Goal: Task Accomplishment & Management: Complete application form

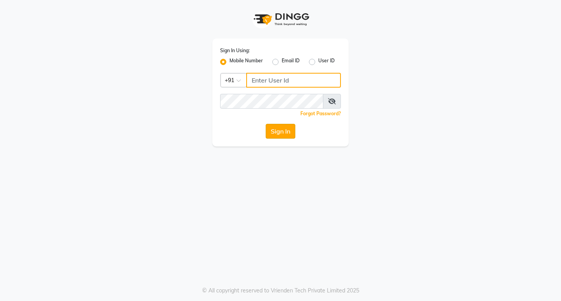
type input "8169197438"
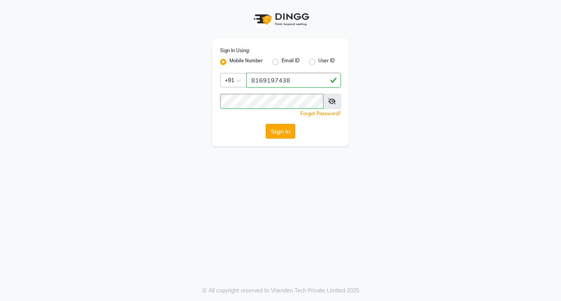
click at [288, 129] on button "Sign In" at bounding box center [281, 131] width 30 height 15
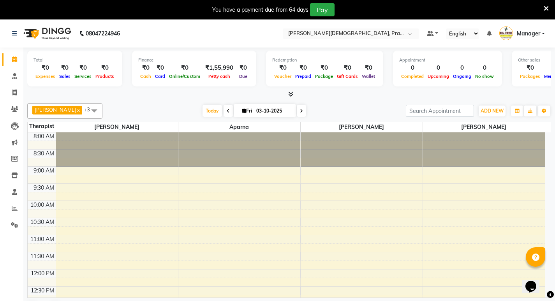
click at [547, 9] on icon at bounding box center [546, 8] width 5 height 7
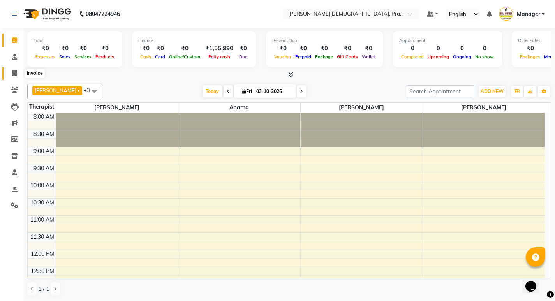
click at [12, 71] on span at bounding box center [15, 73] width 14 height 9
select select "6818"
select select "service"
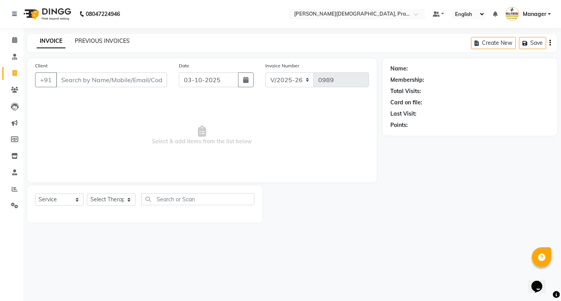
click at [94, 43] on link "PREVIOUS INVOICES" at bounding box center [102, 40] width 55 height 7
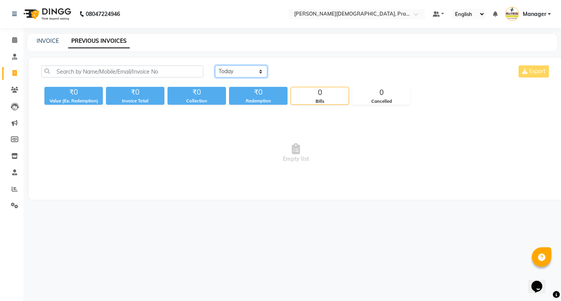
click at [255, 73] on select "[DATE] [DATE] Custom Range" at bounding box center [241, 71] width 52 height 12
select select "range"
click at [215, 65] on select "[DATE] [DATE] Custom Range" at bounding box center [241, 71] width 52 height 12
click at [293, 70] on input "03-10-2025" at bounding box center [304, 71] width 55 height 11
select select "10"
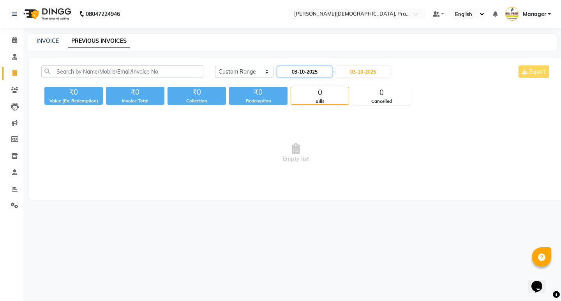
select select "2025"
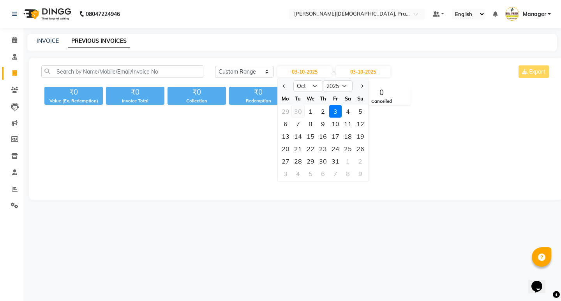
click at [292, 109] on div "30" at bounding box center [298, 111] width 12 height 12
type input "30-09-2025"
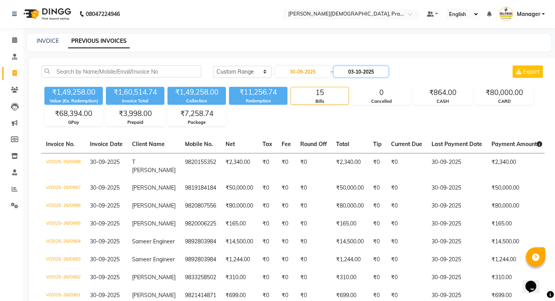
click at [354, 71] on input "03-10-2025" at bounding box center [361, 71] width 55 height 11
select select "10"
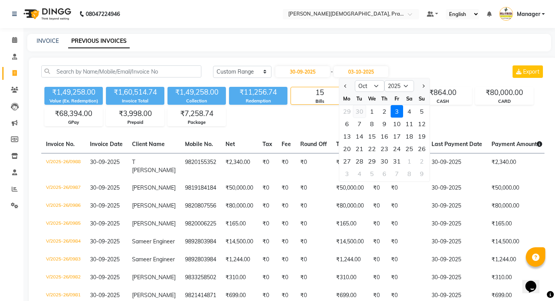
click at [362, 113] on div "30" at bounding box center [359, 111] width 12 height 12
type input "30-09-2025"
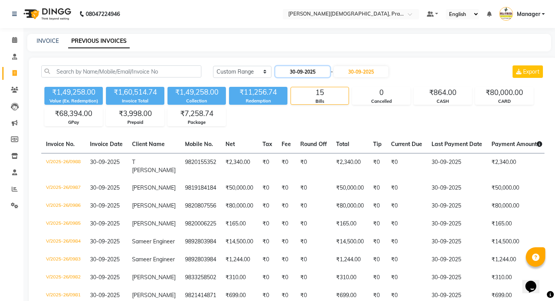
click at [310, 72] on input "30-09-2025" at bounding box center [302, 71] width 55 height 11
select select "9"
select select "2025"
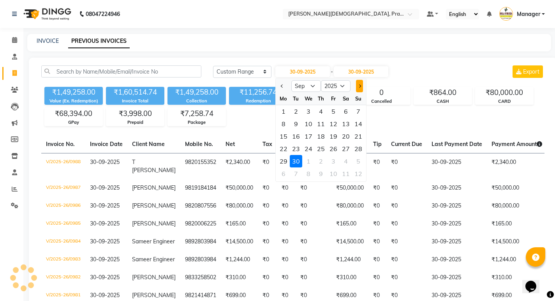
click at [359, 86] on span "Next month" at bounding box center [358, 86] width 3 height 3
select select "10"
click at [308, 112] on div "1" at bounding box center [308, 111] width 12 height 12
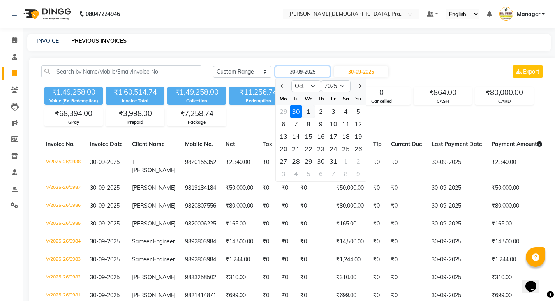
type input "01-10-2025"
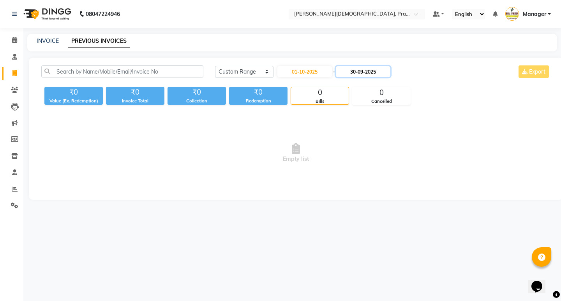
click at [371, 69] on input "30-09-2025" at bounding box center [363, 71] width 55 height 11
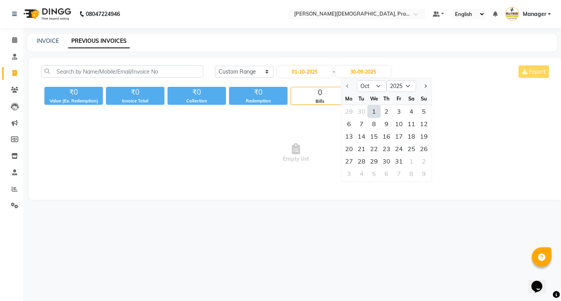
click at [374, 111] on div "1" at bounding box center [374, 111] width 12 height 12
type input "01-10-2025"
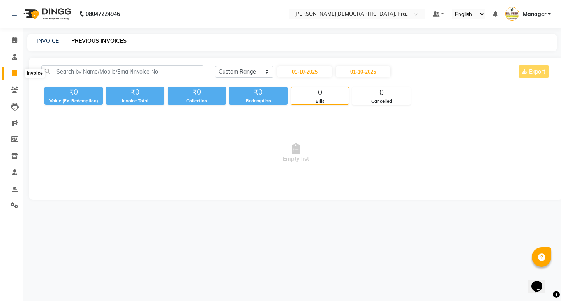
click at [14, 76] on span at bounding box center [15, 73] width 14 height 9
select select "6818"
select select "service"
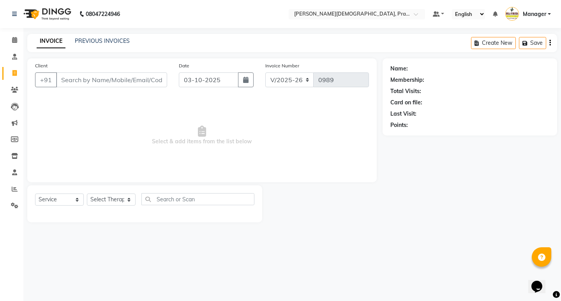
click at [69, 81] on input "Client" at bounding box center [111, 79] width 111 height 15
click at [123, 42] on link "PREVIOUS INVOICES" at bounding box center [102, 40] width 55 height 7
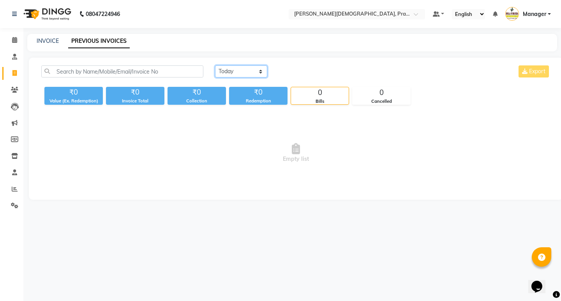
click at [239, 69] on select "[DATE] [DATE] Custom Range" at bounding box center [241, 71] width 52 height 12
select select "range"
click at [215, 65] on select "[DATE] [DATE] Custom Range" at bounding box center [241, 71] width 52 height 12
click at [318, 74] on input "03-10-2025" at bounding box center [304, 71] width 55 height 11
select select "10"
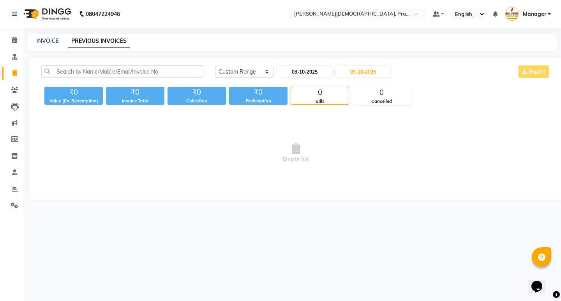
select select "2025"
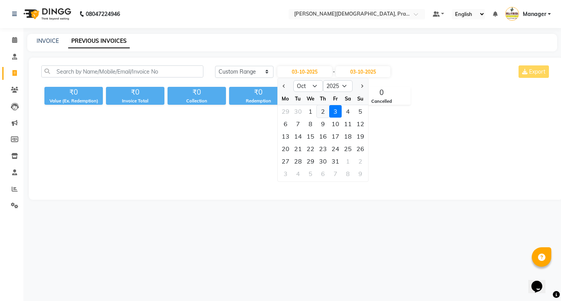
click at [320, 113] on div "2" at bounding box center [323, 111] width 12 height 12
type input "02-10-2025"
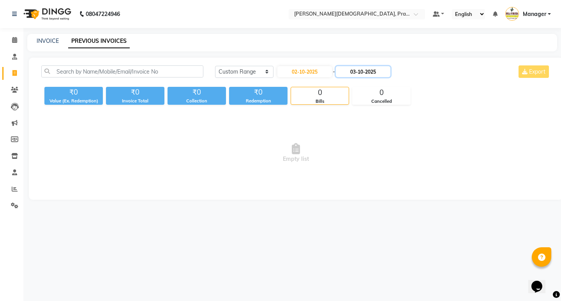
drag, startPoint x: 365, startPoint y: 66, endPoint x: 363, endPoint y: 74, distance: 8.5
click at [364, 67] on input "03-10-2025" at bounding box center [363, 71] width 55 height 11
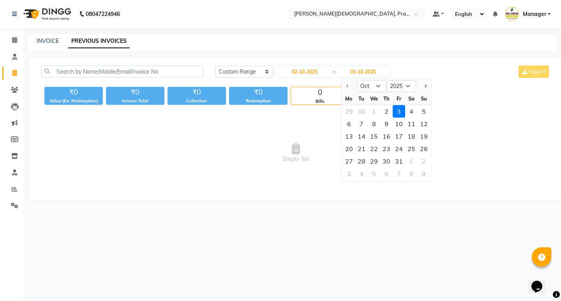
click at [386, 114] on div "2" at bounding box center [386, 111] width 12 height 12
type input "02-10-2025"
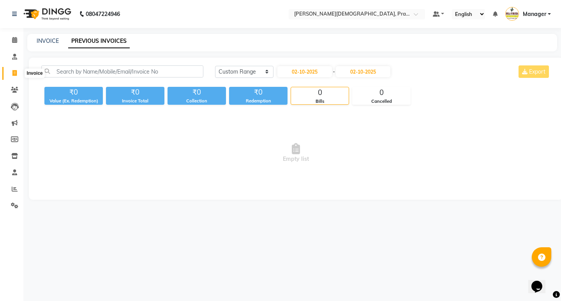
click at [17, 76] on span at bounding box center [15, 73] width 14 height 9
select select "6818"
select select "service"
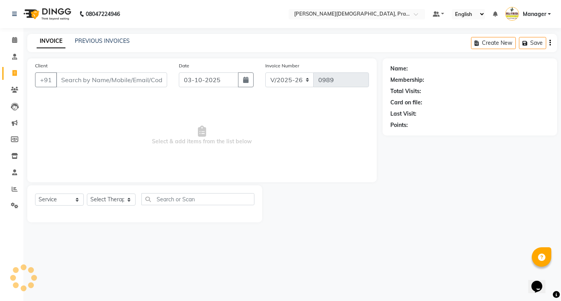
click at [74, 80] on input "Client" at bounding box center [111, 79] width 111 height 15
type input "7666640660"
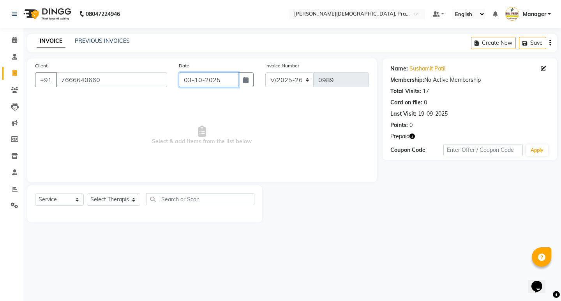
drag, startPoint x: 198, startPoint y: 81, endPoint x: 194, endPoint y: 88, distance: 7.6
click at [195, 85] on input "03-10-2025" at bounding box center [209, 79] width 60 height 15
select select "10"
select select "2025"
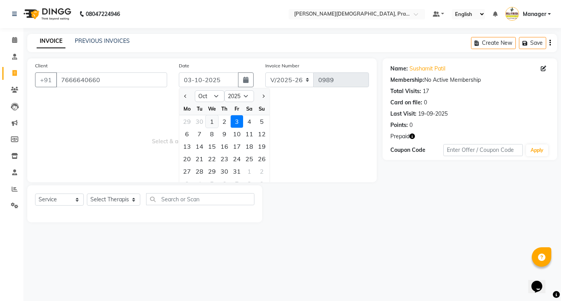
click at [209, 121] on div "1" at bounding box center [212, 121] width 12 height 12
type input "01-10-2025"
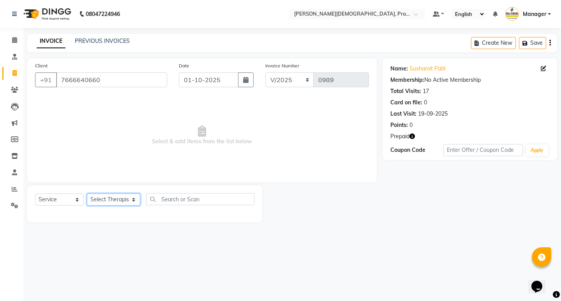
click at [104, 204] on select "Select Therapist [PERSON_NAME] [PERSON_NAME] [PERSON_NAME] [PERSON_NAME] Aparna…" at bounding box center [113, 200] width 53 height 12
select select "53448"
click at [87, 194] on select "Select Therapist [PERSON_NAME] [PERSON_NAME] [PERSON_NAME] [PERSON_NAME] Aparna…" at bounding box center [113, 200] width 53 height 12
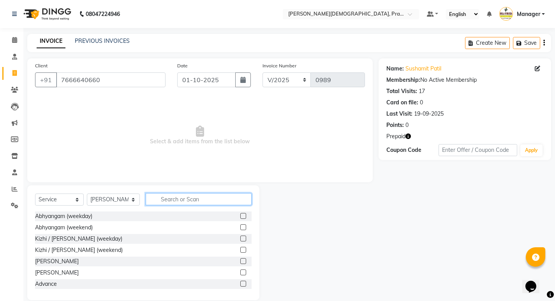
click at [157, 199] on input "text" at bounding box center [199, 199] width 106 height 12
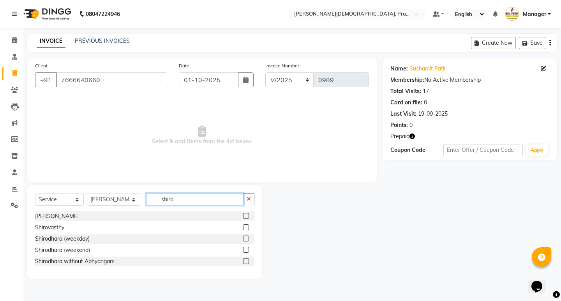
type input "shiro"
click at [246, 228] on label at bounding box center [246, 227] width 6 height 6
click at [246, 228] on input "checkbox" at bounding box center [245, 227] width 5 height 5
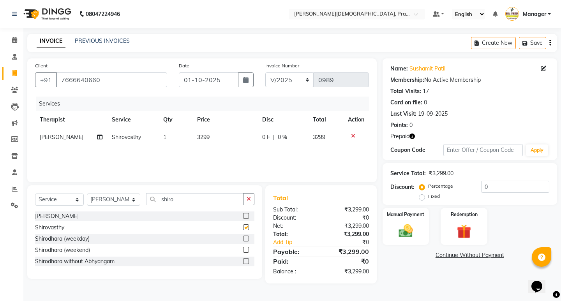
checkbox input "false"
drag, startPoint x: 468, startPoint y: 225, endPoint x: 475, endPoint y: 236, distance: 13.3
click at [468, 225] on img at bounding box center [464, 231] width 24 height 18
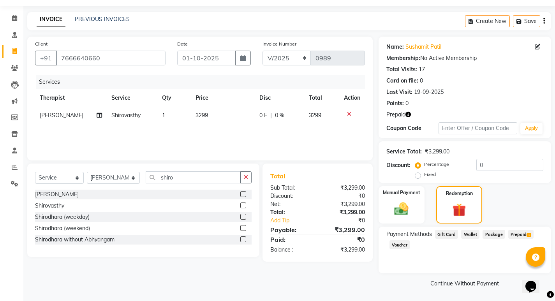
click at [513, 232] on span "Prepaid 1" at bounding box center [520, 234] width 25 height 9
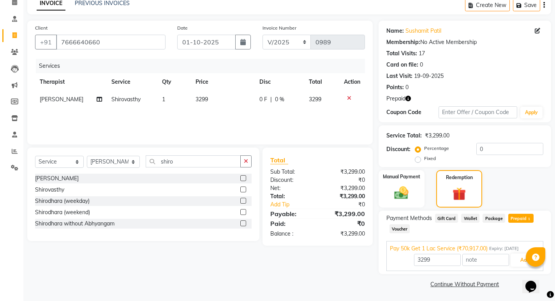
scroll to position [39, 0]
click at [515, 259] on button "Add" at bounding box center [525, 259] width 28 height 13
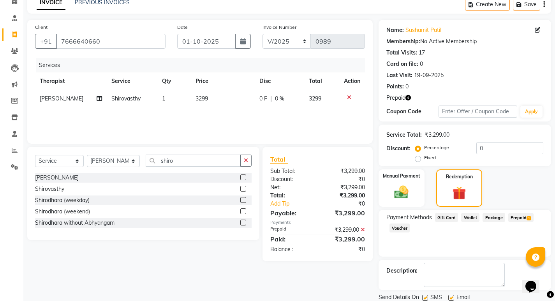
click at [426, 298] on label at bounding box center [425, 298] width 6 height 6
click at [426, 298] on input "checkbox" at bounding box center [424, 298] width 5 height 5
checkbox input "false"
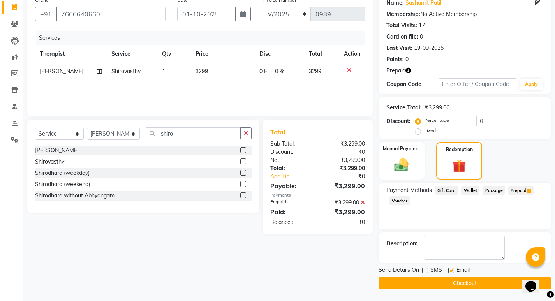
click at [445, 283] on button "Checkout" at bounding box center [465, 283] width 173 height 12
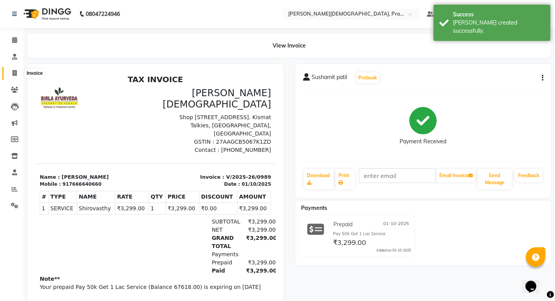
click at [16, 71] on icon at bounding box center [14, 73] width 4 height 6
select select "service"
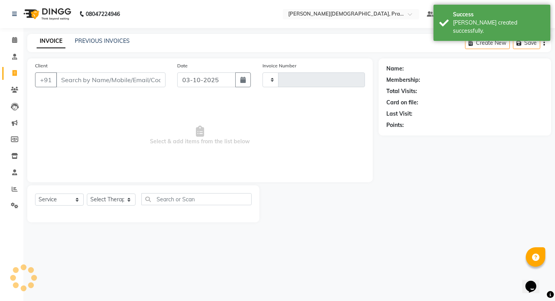
type input "0990"
select select "6818"
click at [79, 82] on input "Client" at bounding box center [111, 79] width 111 height 15
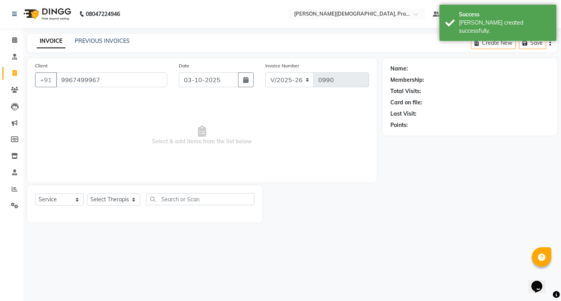
type input "9967499967"
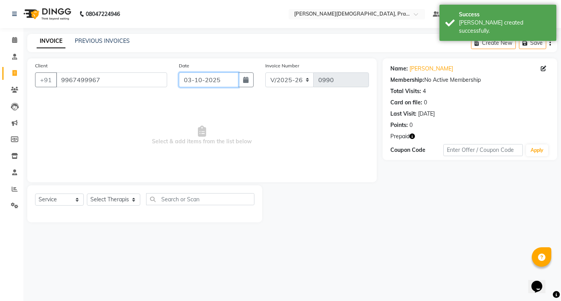
drag, startPoint x: 199, startPoint y: 79, endPoint x: 194, endPoint y: 85, distance: 7.7
click at [197, 79] on input "03-10-2025" at bounding box center [209, 79] width 60 height 15
select select "10"
select select "2025"
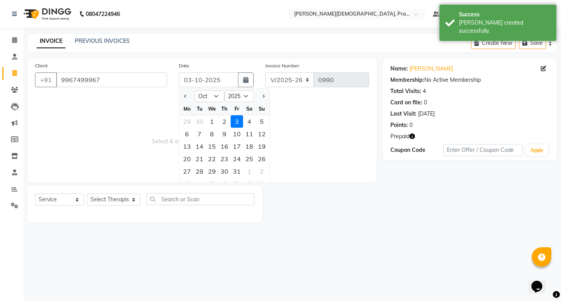
click at [210, 120] on div "1" at bounding box center [212, 121] width 12 height 12
type input "01-10-2025"
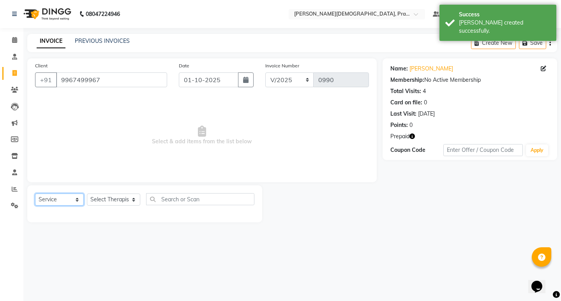
click at [71, 200] on select "Select Service Product Membership Package Voucher Prepaid Gift Card" at bounding box center [59, 200] width 49 height 12
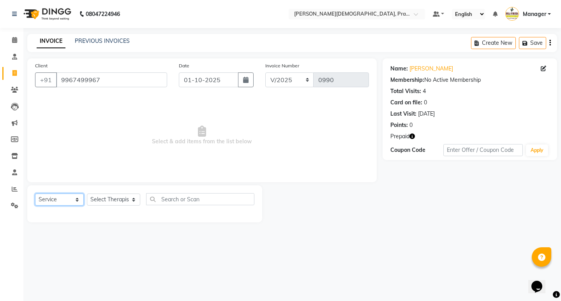
click at [35, 194] on select "Select Service Product Membership Package Voucher Prepaid Gift Card" at bounding box center [59, 200] width 49 height 12
drag, startPoint x: 108, startPoint y: 192, endPoint x: 111, endPoint y: 199, distance: 8.1
click at [108, 194] on div "Select Service Product Membership Package Voucher Prepaid Gift Card Select Ther…" at bounding box center [144, 203] width 235 height 37
click at [111, 199] on select "Select Therapist [PERSON_NAME] [PERSON_NAME] [PERSON_NAME] [PERSON_NAME] Aparna…" at bounding box center [113, 200] width 53 height 12
select select "53448"
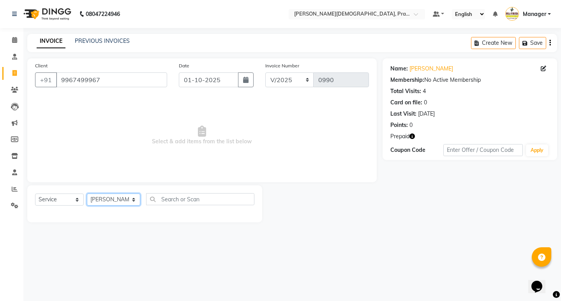
click at [87, 194] on select "Select Therapist [PERSON_NAME] [PERSON_NAME] [PERSON_NAME] [PERSON_NAME] Aparna…" at bounding box center [113, 200] width 53 height 12
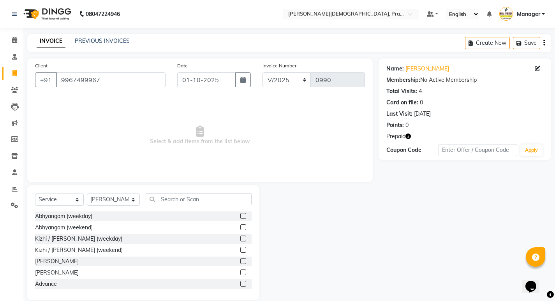
click at [240, 228] on label at bounding box center [243, 227] width 6 height 6
click at [240, 228] on input "checkbox" at bounding box center [242, 227] width 5 height 5
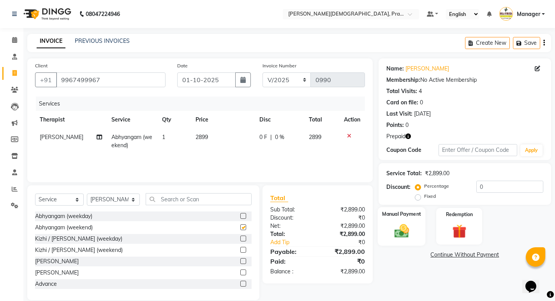
checkbox input "false"
click at [470, 233] on img at bounding box center [459, 231] width 24 height 18
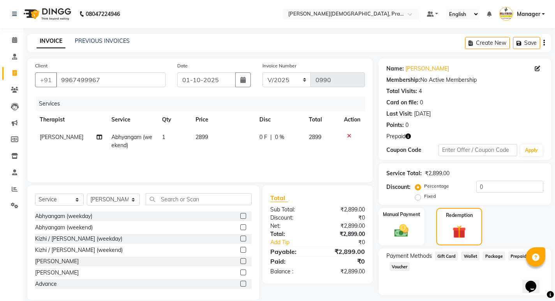
click at [513, 255] on span "Prepaid 1" at bounding box center [520, 256] width 25 height 9
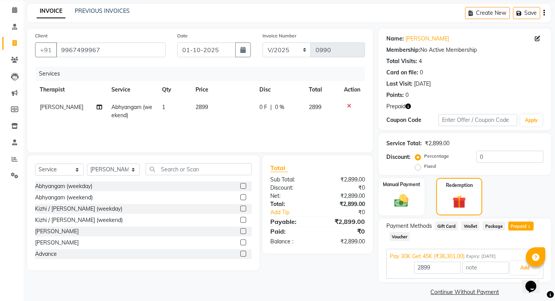
scroll to position [39, 0]
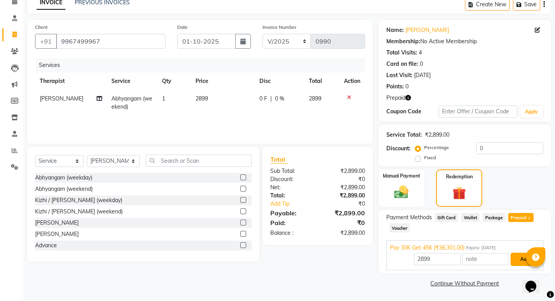
click at [514, 259] on button "Add" at bounding box center [525, 259] width 28 height 13
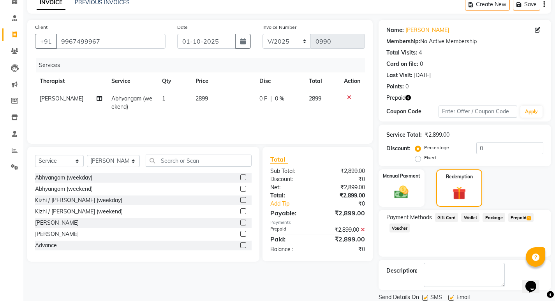
click at [424, 298] on label at bounding box center [425, 298] width 6 height 6
click at [424, 298] on input "checkbox" at bounding box center [424, 298] width 5 height 5
checkbox input "false"
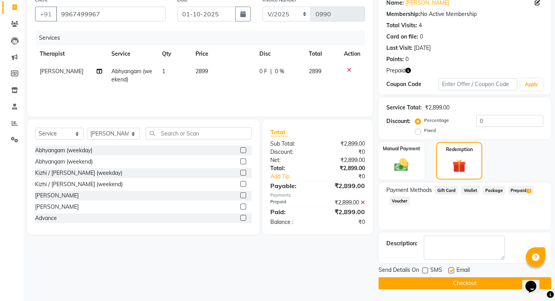
click at [437, 281] on button "Checkout" at bounding box center [465, 283] width 173 height 12
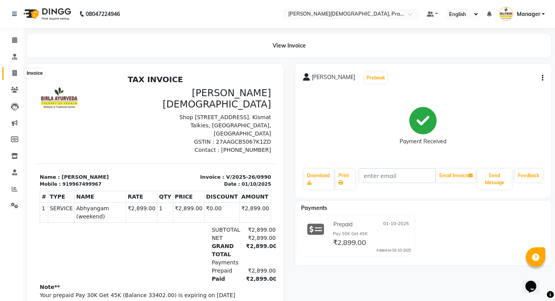
click at [15, 71] on icon at bounding box center [14, 73] width 4 height 6
select select "6818"
select select "service"
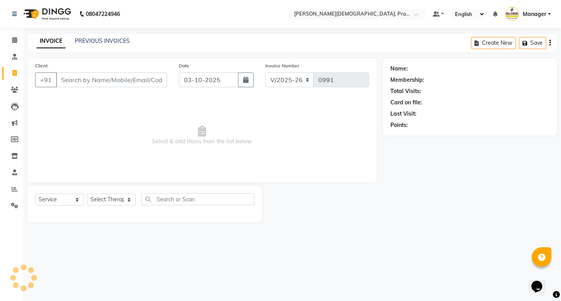
click at [80, 80] on input "Client" at bounding box center [111, 79] width 111 height 15
type input "9892803984"
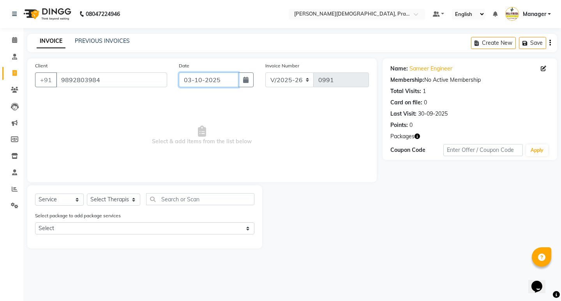
click at [217, 78] on input "03-10-2025" at bounding box center [209, 79] width 60 height 15
select select "10"
select select "2025"
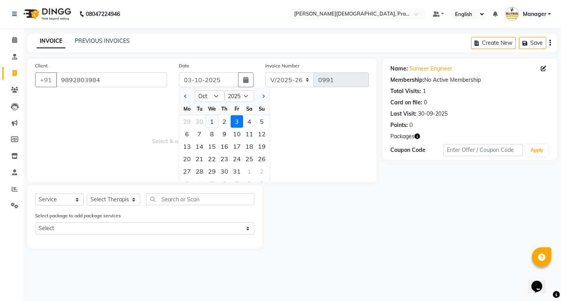
click at [213, 121] on div "1" at bounding box center [212, 121] width 12 height 12
type input "01-10-2025"
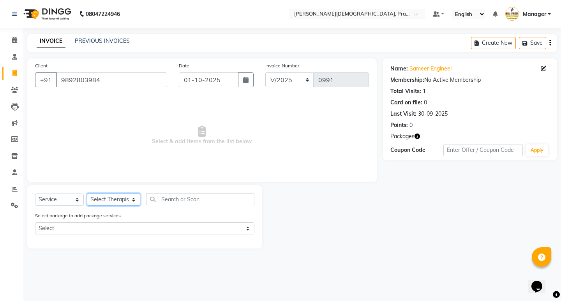
click at [117, 199] on select "Select Therapist [PERSON_NAME] [PERSON_NAME] [PERSON_NAME] [PERSON_NAME] Aparna…" at bounding box center [113, 200] width 53 height 12
select select "53448"
click at [87, 194] on select "Select Therapist [PERSON_NAME] [PERSON_NAME] [PERSON_NAME] [PERSON_NAME] Aparna…" at bounding box center [113, 200] width 53 height 12
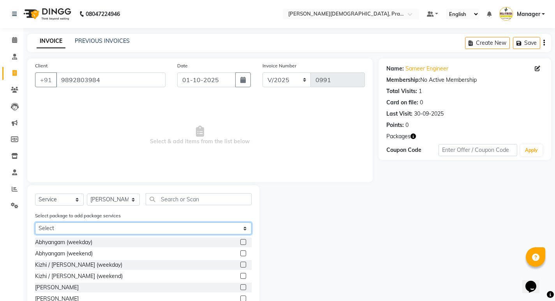
click at [167, 225] on select "Select Treatment s" at bounding box center [143, 228] width 217 height 12
select select "1: Object"
click at [35, 222] on select "Select Treatment s" at bounding box center [143, 228] width 217 height 12
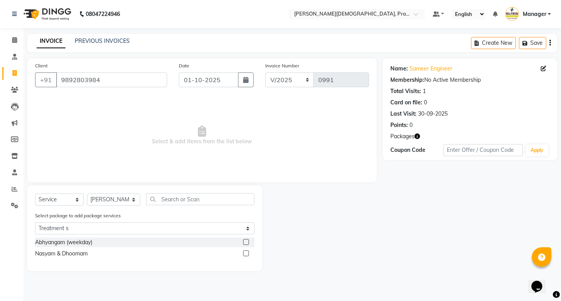
click at [245, 241] on label at bounding box center [246, 242] width 6 height 6
click at [245, 241] on input "checkbox" at bounding box center [245, 242] width 5 height 5
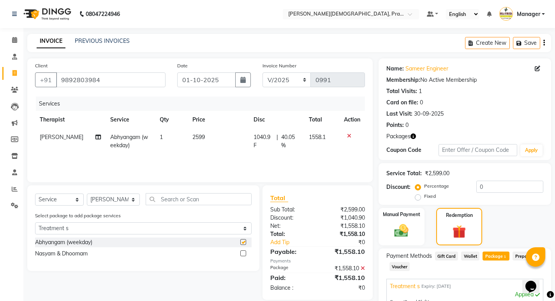
checkbox input "false"
click at [241, 252] on label at bounding box center [243, 253] width 6 height 6
click at [241, 252] on input "checkbox" at bounding box center [242, 253] width 5 height 5
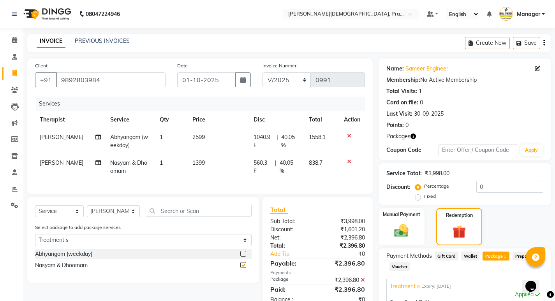
checkbox input "false"
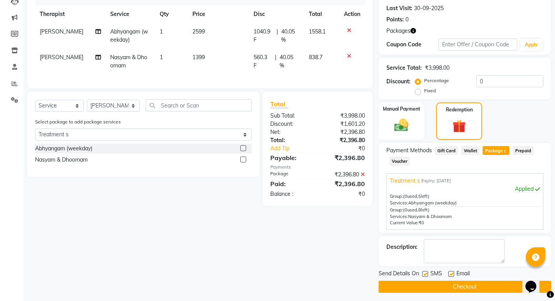
scroll to position [109, 0]
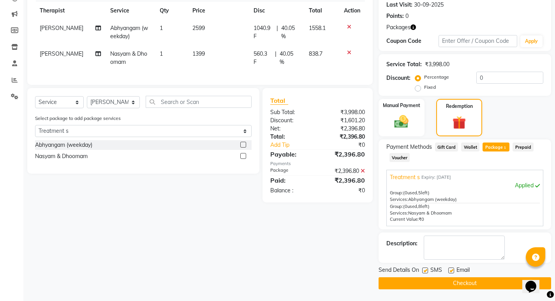
click at [424, 270] on label at bounding box center [425, 271] width 6 height 6
click at [424, 270] on input "checkbox" at bounding box center [424, 270] width 5 height 5
checkbox input "false"
click at [429, 287] on button "Checkout" at bounding box center [465, 283] width 173 height 12
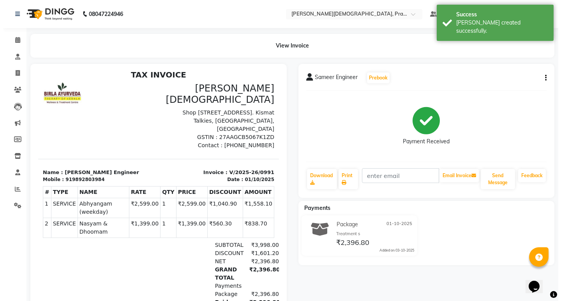
scroll to position [13, 0]
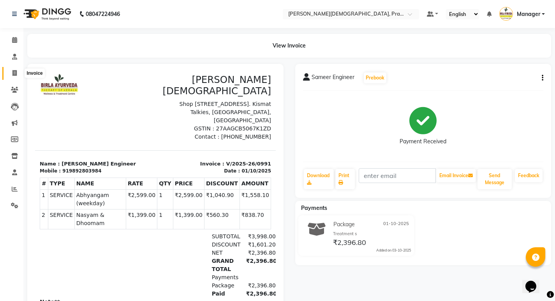
click at [15, 72] on icon at bounding box center [14, 73] width 4 height 6
select select "6818"
select select "service"
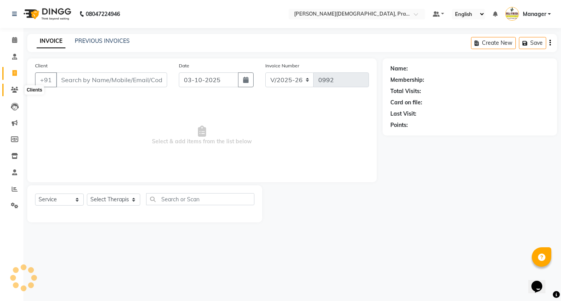
click at [19, 86] on span at bounding box center [15, 90] width 14 height 9
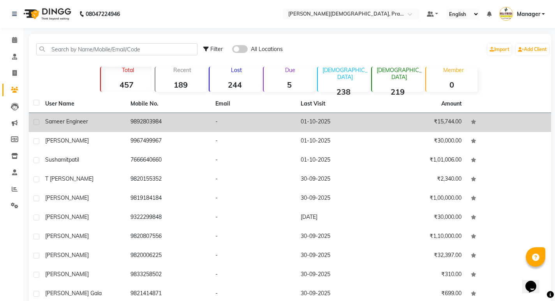
click at [74, 128] on td "Sameer Engineer" at bounding box center [82, 122] width 85 height 19
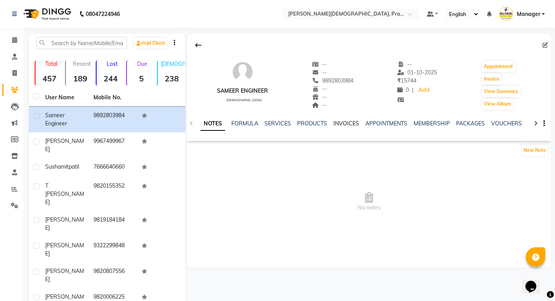
click at [354, 122] on link "INVOICES" at bounding box center [346, 123] width 26 height 7
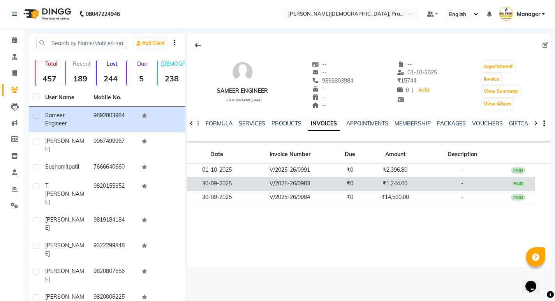
click at [330, 184] on td "V/2025-26/0983" at bounding box center [290, 184] width 86 height 14
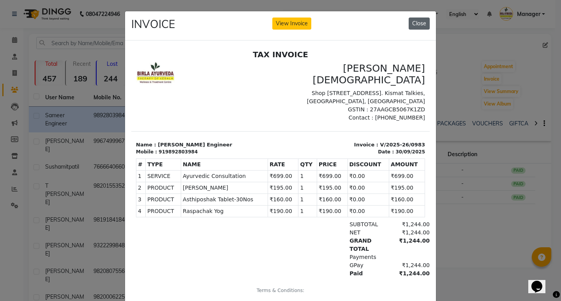
click at [409, 20] on button "Close" at bounding box center [419, 24] width 21 height 12
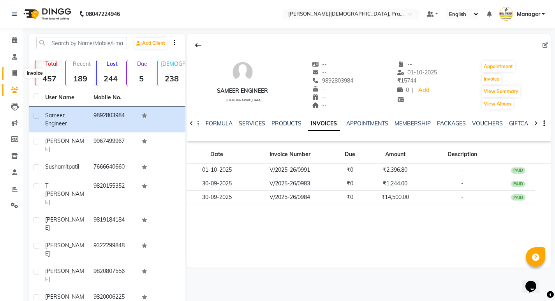
click at [16, 70] on icon at bounding box center [14, 73] width 4 height 6
select select "service"
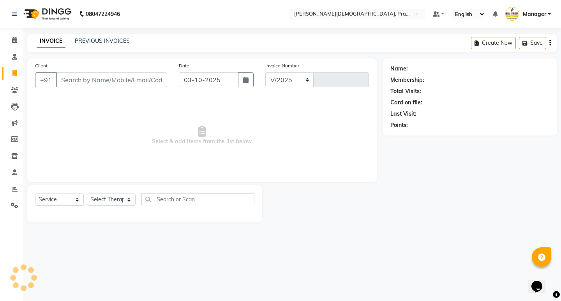
select select "6818"
type input "0992"
click at [88, 82] on input "Client" at bounding box center [111, 79] width 111 height 15
type input "9892803984"
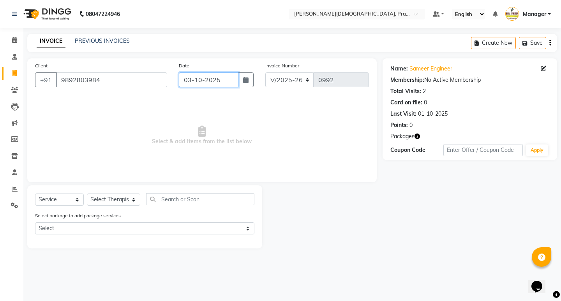
click at [204, 77] on input "03-10-2025" at bounding box center [209, 79] width 60 height 15
select select "10"
select select "2025"
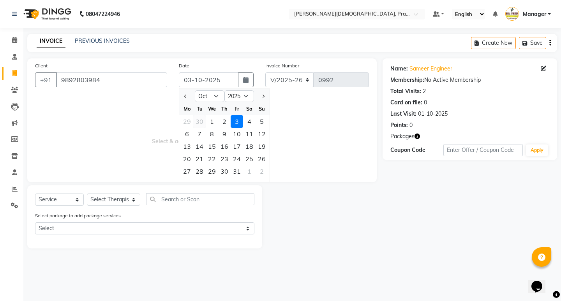
click at [199, 121] on div "30" at bounding box center [199, 121] width 12 height 12
type input "30-09-2025"
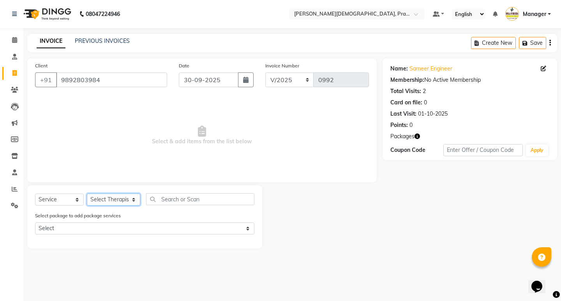
click at [104, 195] on select "Select Therapist [PERSON_NAME] [PERSON_NAME] [PERSON_NAME] [PERSON_NAME] Aparna…" at bounding box center [113, 200] width 53 height 12
select select "53448"
click at [87, 194] on select "Select Therapist [PERSON_NAME] [PERSON_NAME] [PERSON_NAME] [PERSON_NAME] Aparna…" at bounding box center [113, 200] width 53 height 12
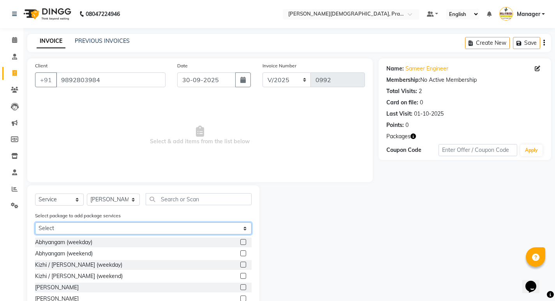
drag, startPoint x: 159, startPoint y: 228, endPoint x: 159, endPoint y: 234, distance: 6.2
click at [159, 228] on select "Select Treatment s" at bounding box center [143, 228] width 217 height 12
select select "1: Object"
click at [35, 222] on select "Select Treatment s" at bounding box center [143, 228] width 217 height 12
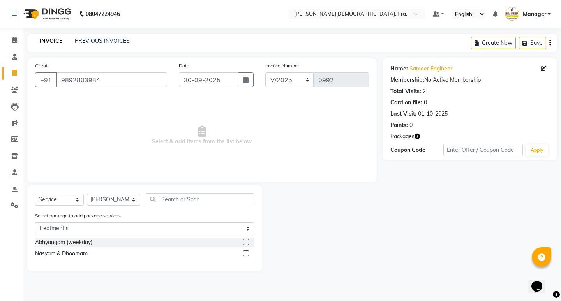
click at [244, 255] on label at bounding box center [246, 253] width 6 height 6
click at [244, 255] on input "checkbox" at bounding box center [245, 253] width 5 height 5
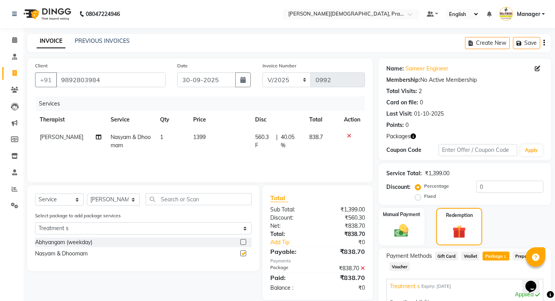
checkbox input "false"
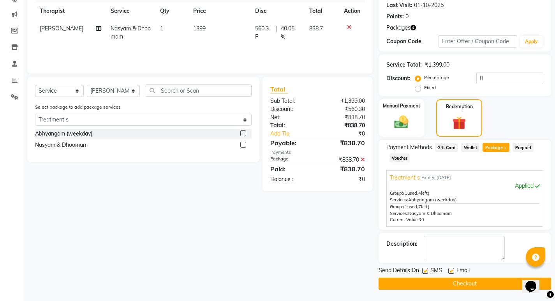
scroll to position [109, 0]
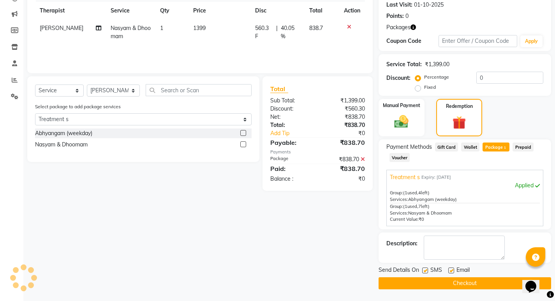
click at [426, 271] on label at bounding box center [425, 271] width 6 height 6
click at [426, 271] on input "checkbox" at bounding box center [424, 270] width 5 height 5
checkbox input "false"
click at [430, 284] on button "Checkout" at bounding box center [465, 283] width 173 height 12
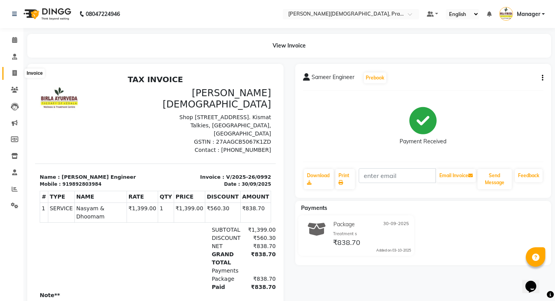
click at [14, 72] on icon at bounding box center [14, 73] width 4 height 6
select select "6818"
select select "service"
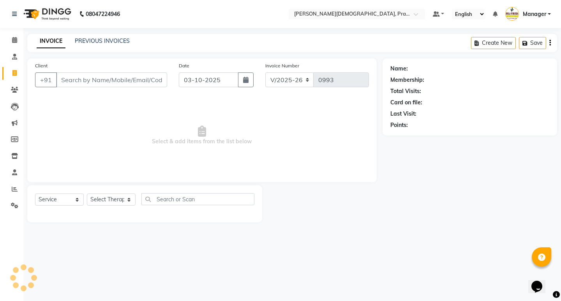
click at [92, 76] on input "Client" at bounding box center [111, 79] width 111 height 15
type input "7021202311"
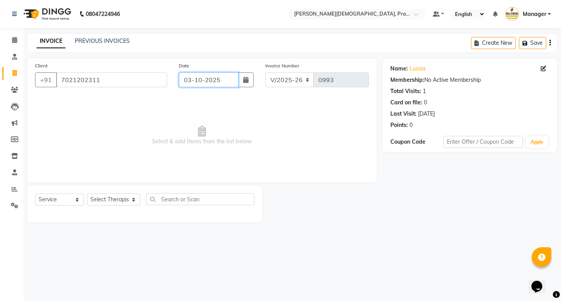
click at [201, 85] on input "03-10-2025" at bounding box center [209, 79] width 60 height 15
select select "10"
select select "2025"
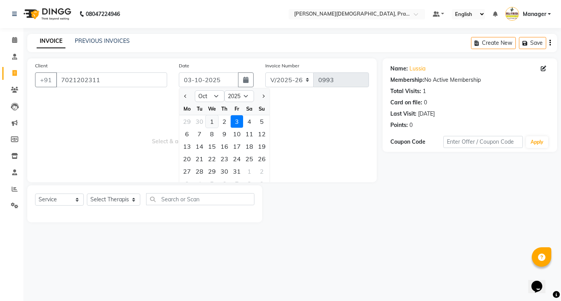
click at [211, 125] on div "1" at bounding box center [212, 121] width 12 height 12
type input "01-10-2025"
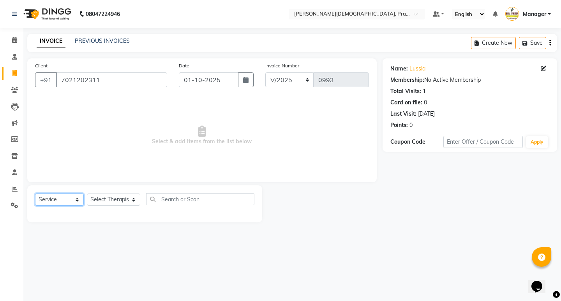
click at [78, 202] on select "Select Service Product Membership Package Voucher Prepaid Gift Card" at bounding box center [59, 200] width 49 height 12
select select "product"
click at [35, 194] on select "Select Service Product Membership Package Voucher Prepaid Gift Card" at bounding box center [59, 200] width 49 height 12
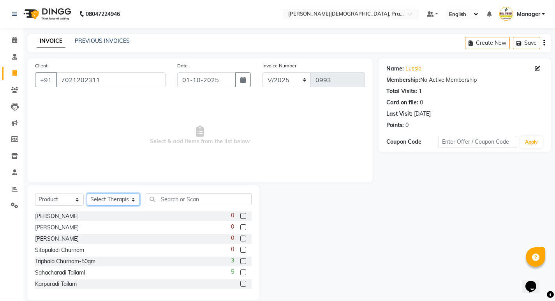
click at [129, 200] on select "Select Therapist [PERSON_NAME] [PERSON_NAME] [PERSON_NAME] [PERSON_NAME] Aparna…" at bounding box center [113, 200] width 53 height 12
select select "56972"
click at [87, 194] on select "Select Therapist [PERSON_NAME] [PERSON_NAME] [PERSON_NAME] [PERSON_NAME] Aparna…" at bounding box center [113, 200] width 53 height 12
click at [170, 201] on input "text" at bounding box center [199, 199] width 106 height 12
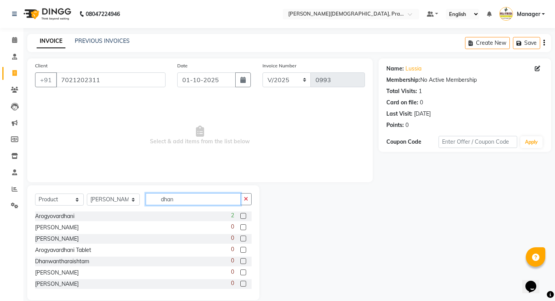
scroll to position [12, 0]
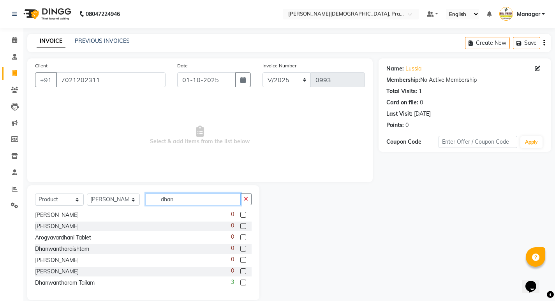
type input "dhan"
click at [240, 283] on label at bounding box center [243, 283] width 6 height 6
click at [240, 283] on input "checkbox" at bounding box center [242, 282] width 5 height 5
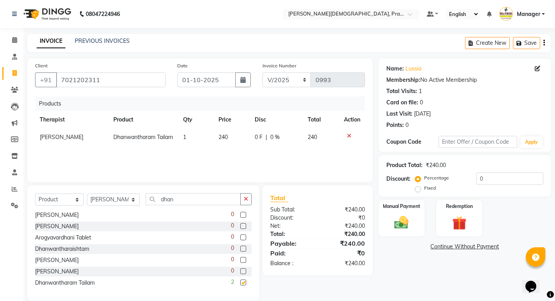
checkbox input "false"
click at [401, 222] on img at bounding box center [401, 222] width 24 height 17
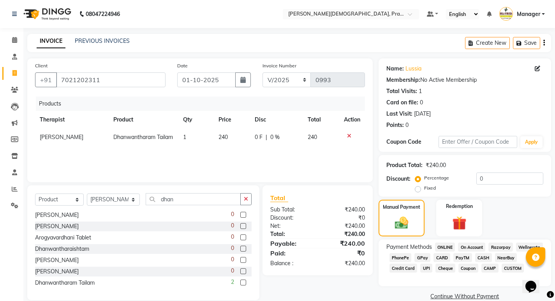
click at [481, 259] on span "CASH" at bounding box center [483, 257] width 17 height 9
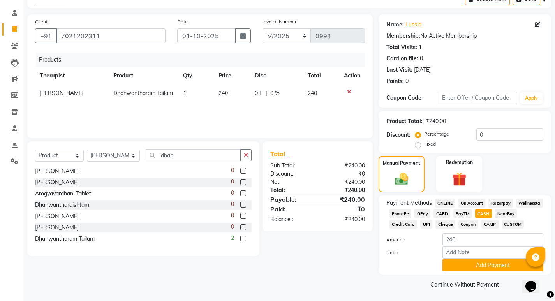
scroll to position [45, 0]
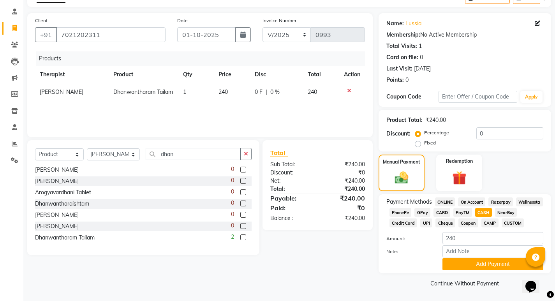
click at [464, 272] on div "Payment Methods ONLINE On Account Razorpay Wellnessta PhonePe GPay CARD PayTM C…" at bounding box center [465, 233] width 173 height 79
click at [464, 268] on button "Add Payment" at bounding box center [492, 264] width 101 height 12
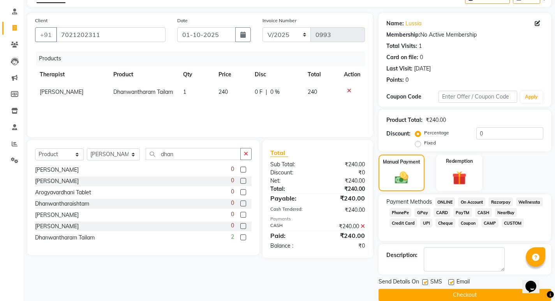
click at [426, 283] on label at bounding box center [425, 282] width 6 height 6
click at [426, 283] on input "checkbox" at bounding box center [424, 282] width 5 height 5
checkbox input "false"
click at [433, 294] on button "Checkout" at bounding box center [465, 295] width 173 height 12
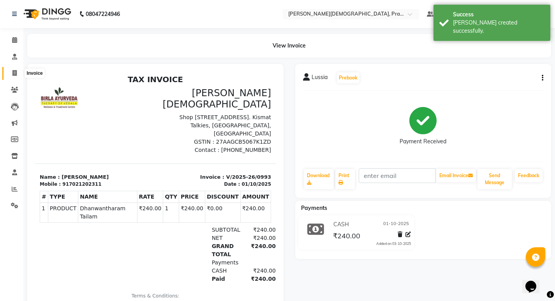
click at [11, 72] on span at bounding box center [15, 73] width 14 height 9
select select "6818"
select select "service"
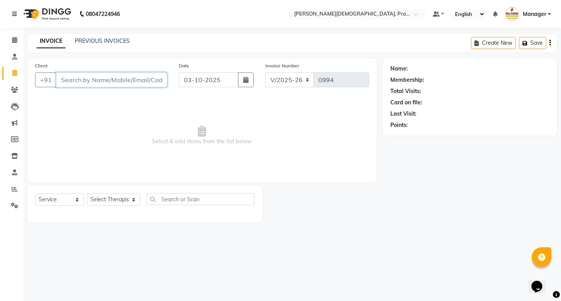
click at [69, 82] on input "Client" at bounding box center [111, 79] width 111 height 15
paste input "9650498787"
type input "9650498787"
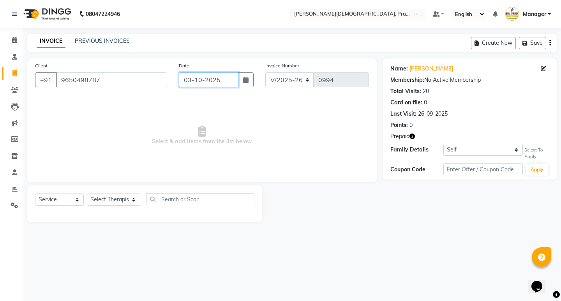
click at [208, 79] on input "03-10-2025" at bounding box center [209, 79] width 60 height 15
select select "10"
select select "2025"
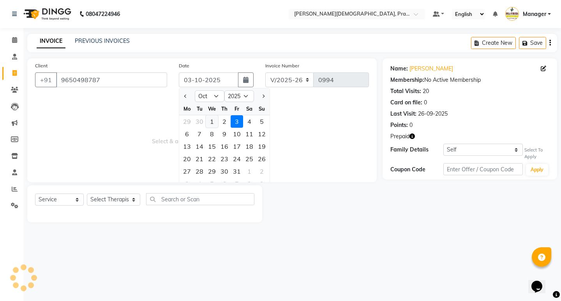
click at [211, 123] on div "1" at bounding box center [212, 121] width 12 height 12
type input "01-10-2025"
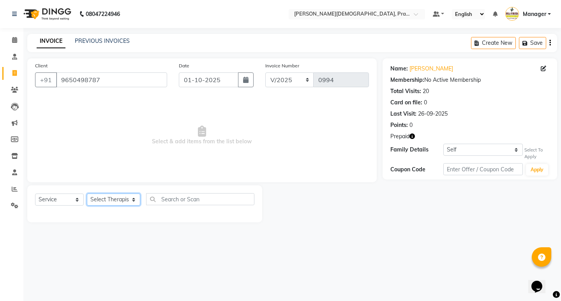
click at [107, 203] on select "Select Therapist [PERSON_NAME] [PERSON_NAME] [PERSON_NAME] [PERSON_NAME] Aparna…" at bounding box center [113, 200] width 53 height 12
select select "79238"
click at [87, 194] on select "Select Therapist [PERSON_NAME] [PERSON_NAME] [PERSON_NAME] [PERSON_NAME] Aparna…" at bounding box center [113, 200] width 53 height 12
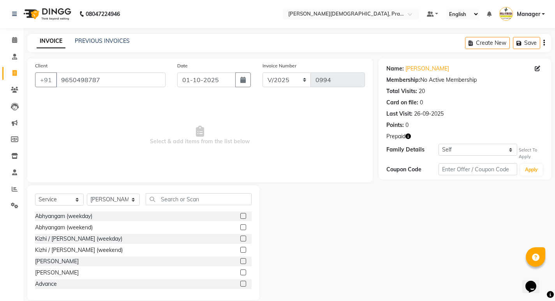
click at [240, 239] on label at bounding box center [243, 239] width 6 height 6
click at [240, 239] on input "checkbox" at bounding box center [242, 238] width 5 height 5
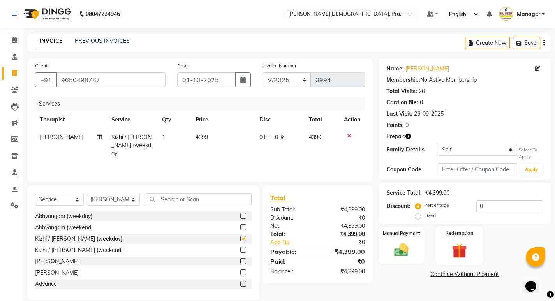
checkbox input "false"
click at [458, 254] on img at bounding box center [459, 251] width 24 height 18
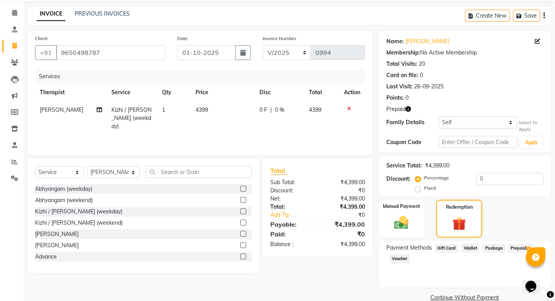
scroll to position [41, 0]
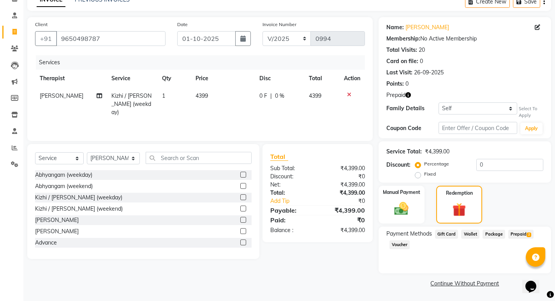
click at [523, 235] on span "Prepaid 2" at bounding box center [520, 234] width 25 height 9
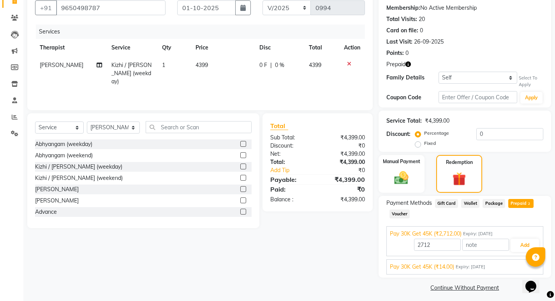
scroll to position [76, 0]
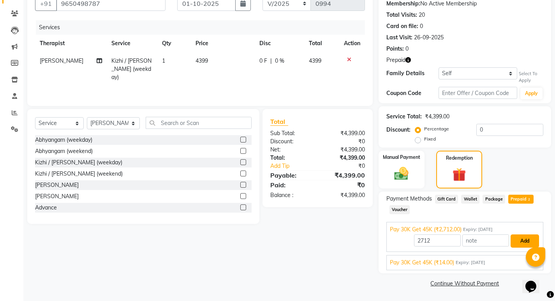
click at [518, 242] on button "Add" at bounding box center [525, 240] width 28 height 13
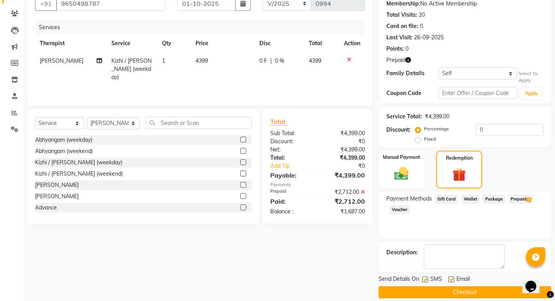
click at [521, 197] on span "Prepaid 2" at bounding box center [520, 199] width 25 height 9
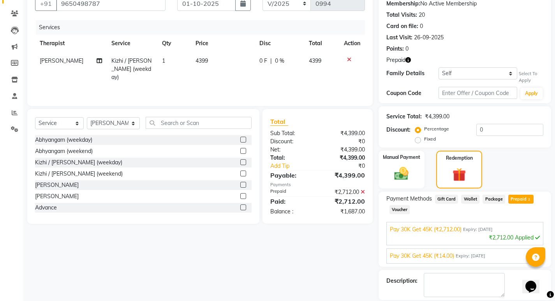
click at [476, 255] on span "Expiry: [DATE]" at bounding box center [471, 256] width 30 height 7
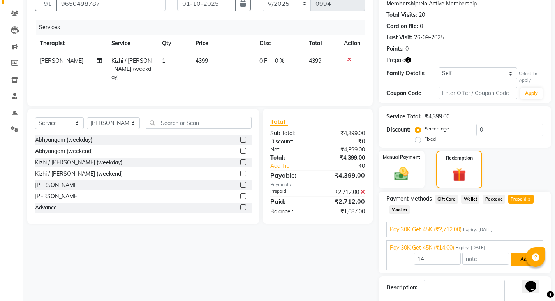
click at [518, 260] on button "Add" at bounding box center [525, 259] width 28 height 13
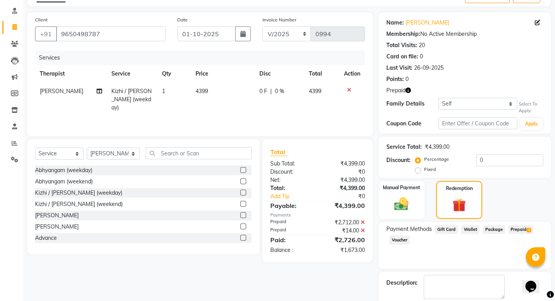
scroll to position [37, 0]
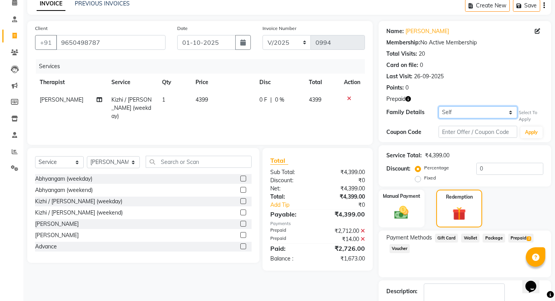
click at [475, 112] on select "Self [PERSON_NAME]" at bounding box center [477, 112] width 79 height 12
select select "6051041"
click at [438, 106] on select "Self [PERSON_NAME]" at bounding box center [477, 112] width 79 height 12
click at [518, 240] on span "Prepaid 1" at bounding box center [520, 238] width 25 height 9
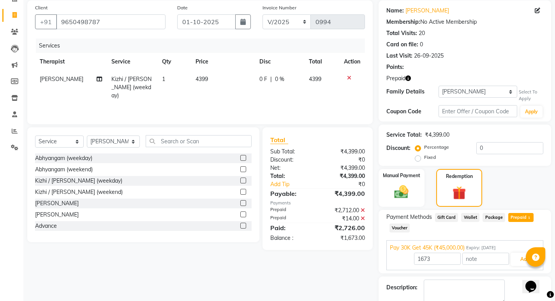
scroll to position [76, 0]
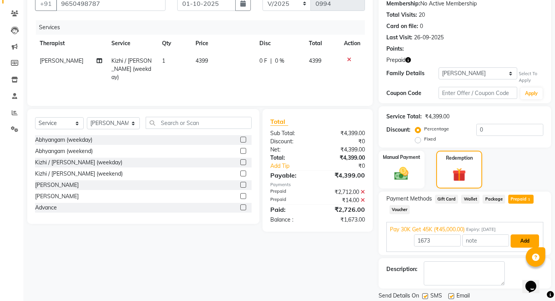
click at [516, 242] on button "Add" at bounding box center [525, 240] width 28 height 13
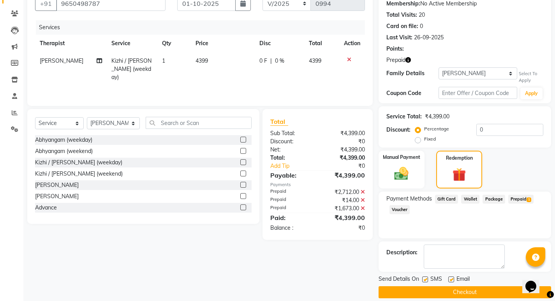
click at [425, 280] on label at bounding box center [425, 279] width 6 height 6
click at [425, 280] on input "checkbox" at bounding box center [424, 279] width 5 height 5
checkbox input "false"
click at [429, 295] on button "Checkout" at bounding box center [465, 292] width 173 height 12
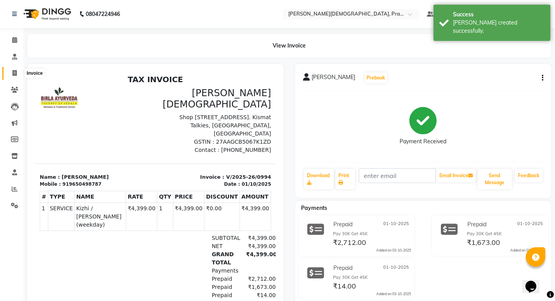
click at [14, 74] on icon at bounding box center [14, 73] width 4 height 6
select select "6818"
select select "service"
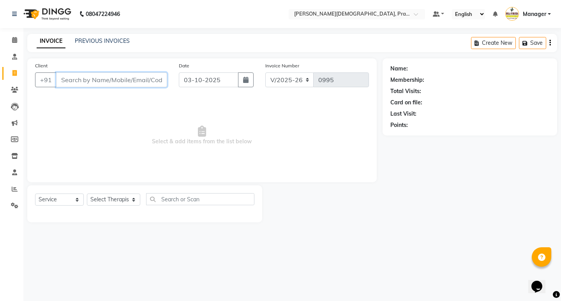
click at [86, 72] on input "Client" at bounding box center [111, 79] width 111 height 15
paste input "9920687071"
type input "9920687071"
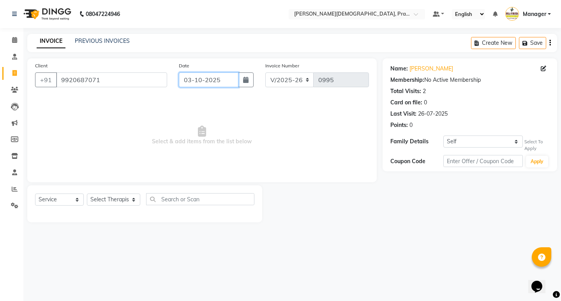
click at [195, 78] on input "03-10-2025" at bounding box center [209, 79] width 60 height 15
select select "10"
select select "2025"
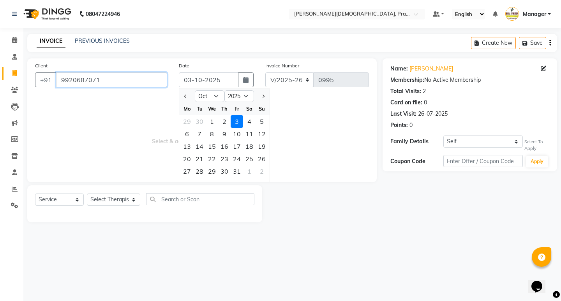
drag, startPoint x: 131, startPoint y: 78, endPoint x: 62, endPoint y: 86, distance: 69.4
click at [62, 86] on input "9920687071" at bounding box center [111, 79] width 111 height 15
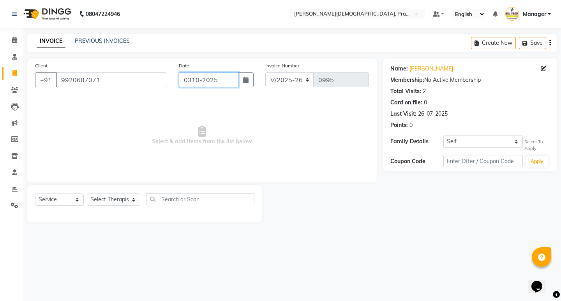
type input "03-10-2025"
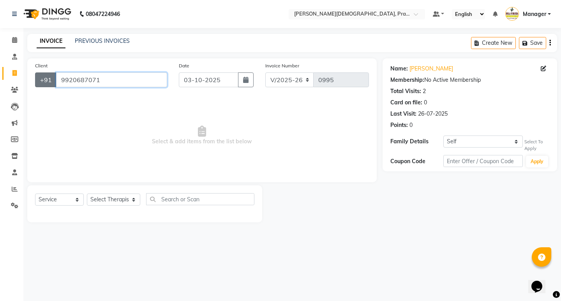
drag, startPoint x: 104, startPoint y: 79, endPoint x: 37, endPoint y: 77, distance: 67.0
click at [37, 77] on div "[PHONE_NUMBER]" at bounding box center [101, 79] width 132 height 15
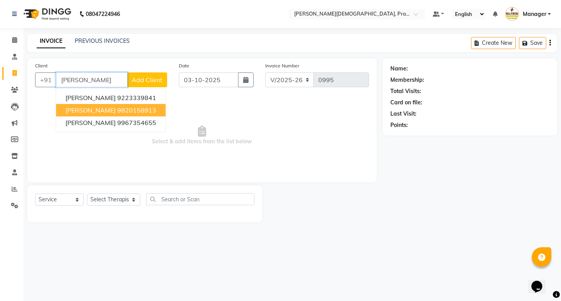
click at [137, 111] on ngb-highlight "9820158913" at bounding box center [136, 110] width 39 height 8
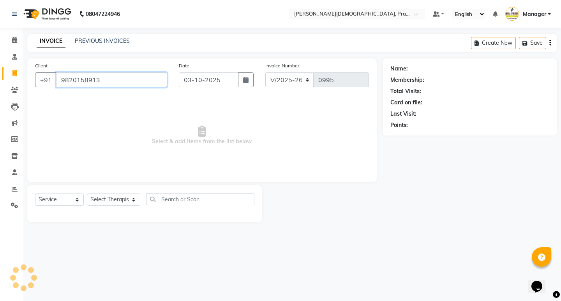
type input "9820158913"
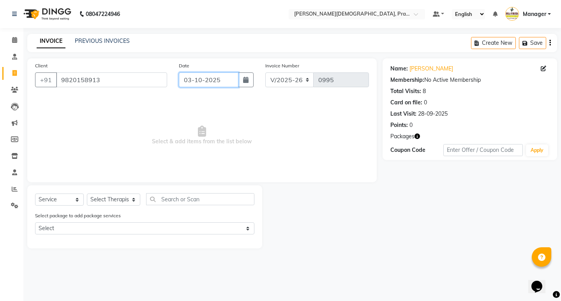
click at [205, 79] on input "03-10-2025" at bounding box center [209, 79] width 60 height 15
select select "10"
select select "2025"
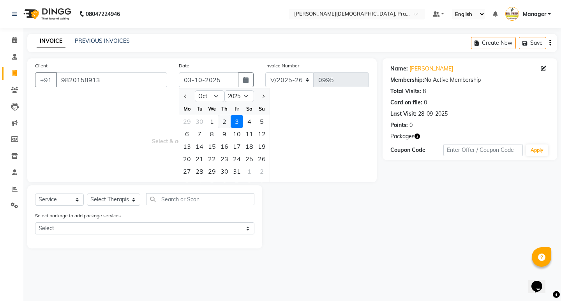
click at [224, 121] on div "2" at bounding box center [224, 121] width 12 height 12
type input "02-10-2025"
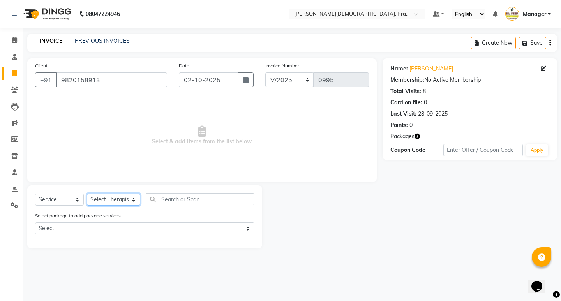
click at [96, 201] on select "Select Therapist [PERSON_NAME] [PERSON_NAME] [PERSON_NAME] [PERSON_NAME] Aparna…" at bounding box center [113, 200] width 53 height 12
select select "53448"
click at [87, 194] on select "Select Therapist [PERSON_NAME] [PERSON_NAME] [PERSON_NAME] [PERSON_NAME] Aparna…" at bounding box center [113, 200] width 53 height 12
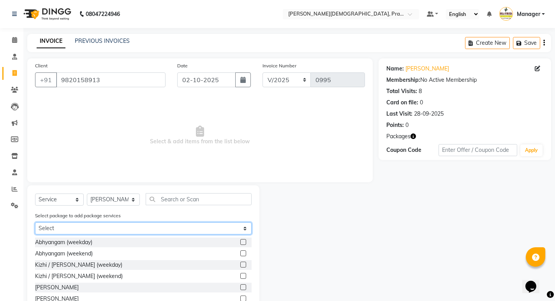
click at [131, 228] on select "Select Abhayagam 150" at bounding box center [143, 228] width 217 height 12
select select "1: Object"
click at [35, 222] on select "Select Abhayagam 150" at bounding box center [143, 228] width 217 height 12
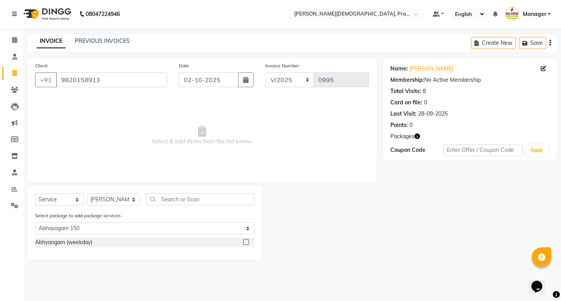
click at [245, 243] on label at bounding box center [246, 242] width 6 height 6
click at [245, 243] on input "checkbox" at bounding box center [245, 242] width 5 height 5
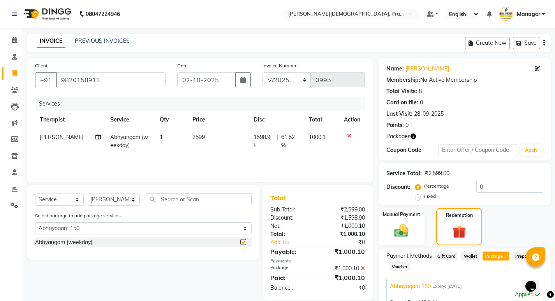
checkbox input "false"
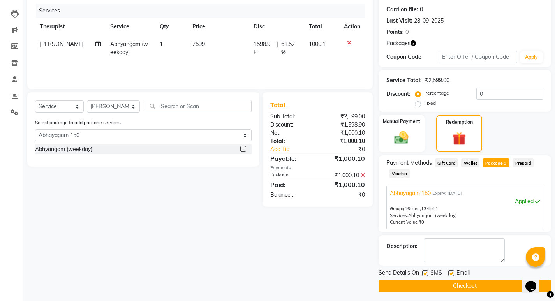
scroll to position [96, 0]
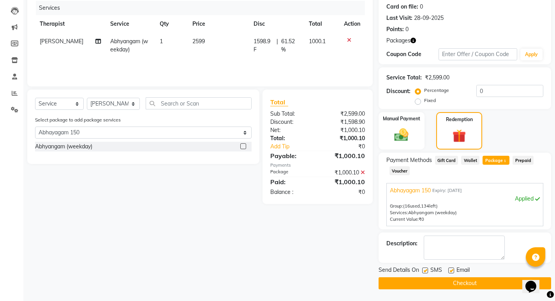
click at [424, 270] on label at bounding box center [425, 271] width 6 height 6
click at [424, 270] on input "checkbox" at bounding box center [424, 270] width 5 height 5
checkbox input "false"
click at [463, 284] on button "Checkout" at bounding box center [465, 283] width 173 height 12
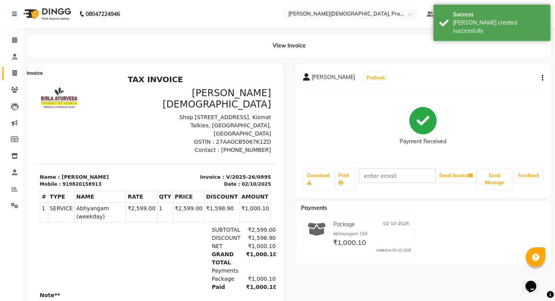
click at [16, 76] on icon at bounding box center [14, 73] width 4 height 6
select select "6818"
select select "service"
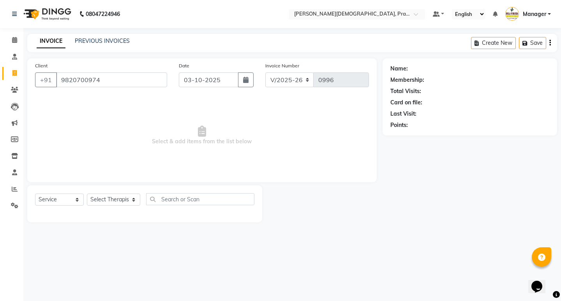
type input "9820700974"
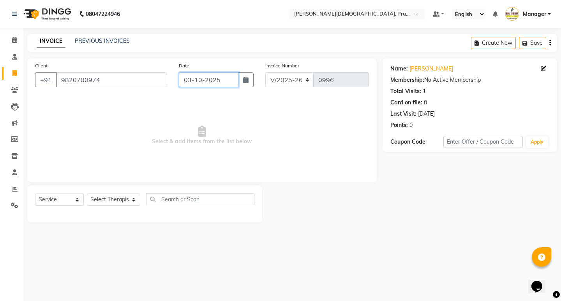
click at [205, 83] on input "03-10-2025" at bounding box center [209, 79] width 60 height 15
select select "10"
select select "2025"
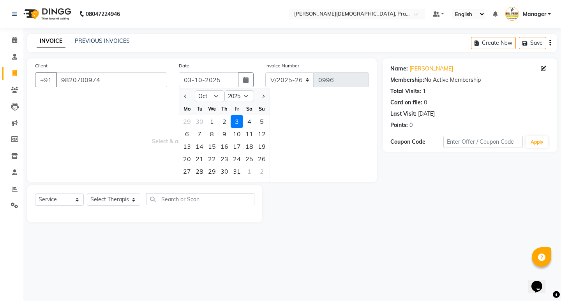
drag, startPoint x: 226, startPoint y: 120, endPoint x: 193, endPoint y: 130, distance: 34.8
click at [225, 120] on div "2" at bounding box center [224, 121] width 12 height 12
type input "02-10-2025"
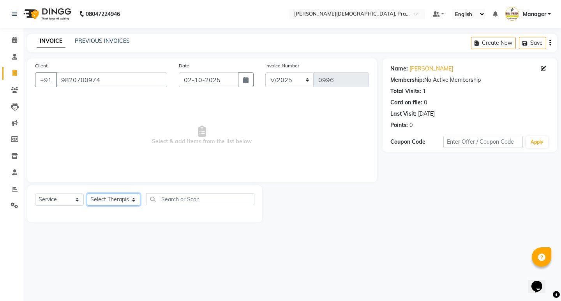
click at [105, 201] on select "Select Therapist [PERSON_NAME] [PERSON_NAME] [PERSON_NAME] [PERSON_NAME] Aparna…" at bounding box center [113, 200] width 53 height 12
select select "79238"
click at [87, 194] on select "Select Therapist [PERSON_NAME] [PERSON_NAME] [PERSON_NAME] [PERSON_NAME] Aparna…" at bounding box center [113, 200] width 53 height 12
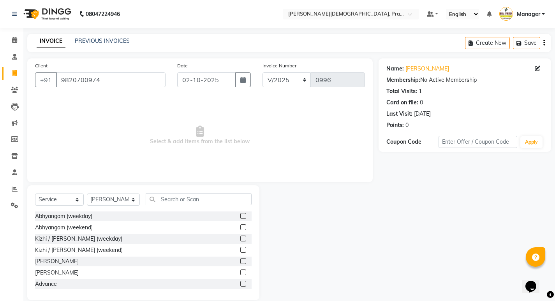
click at [240, 217] on label at bounding box center [243, 216] width 6 height 6
click at [240, 217] on input "checkbox" at bounding box center [242, 216] width 5 height 5
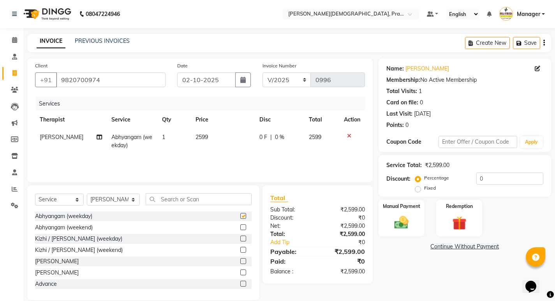
checkbox input "false"
click at [263, 135] on span "0 F" at bounding box center [263, 137] width 8 height 8
select select "79238"
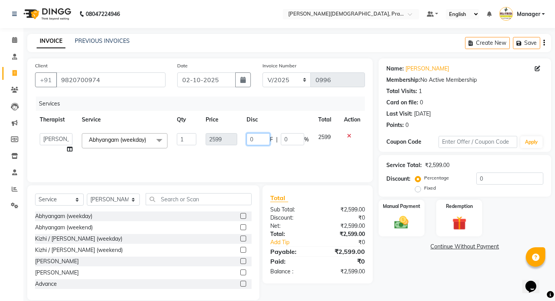
click at [264, 135] on input "0" at bounding box center [258, 139] width 23 height 12
type input "1000"
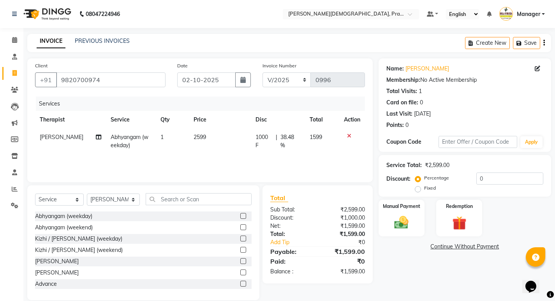
click at [274, 158] on div "Services Therapist Service Qty Price Disc Total Action [PERSON_NAME] Abhyangam …" at bounding box center [200, 136] width 330 height 78
click at [396, 220] on img at bounding box center [401, 222] width 24 height 17
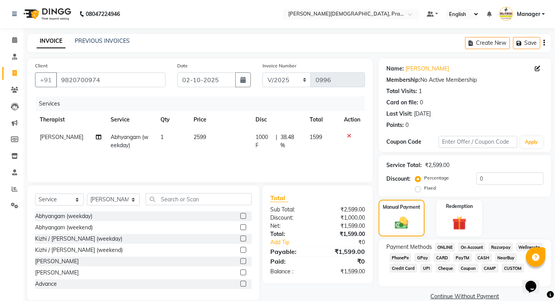
click at [497, 257] on span "NearBuy" at bounding box center [506, 257] width 22 height 9
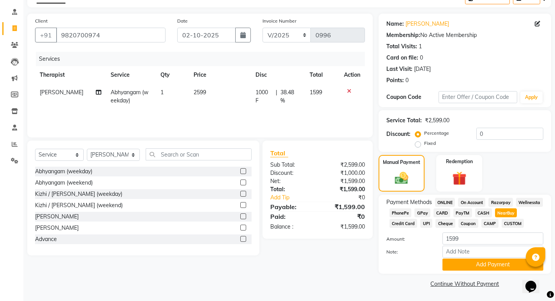
scroll to position [45, 0]
click at [461, 254] on input "Note:" at bounding box center [492, 251] width 101 height 12
paste input "NS6XC6U"
type input "NS6XC6U"
click at [473, 268] on button "Add Payment" at bounding box center [492, 264] width 101 height 12
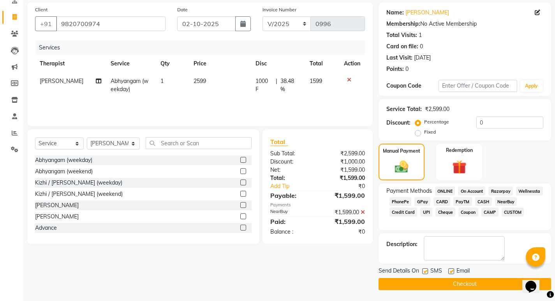
scroll to position [57, 0]
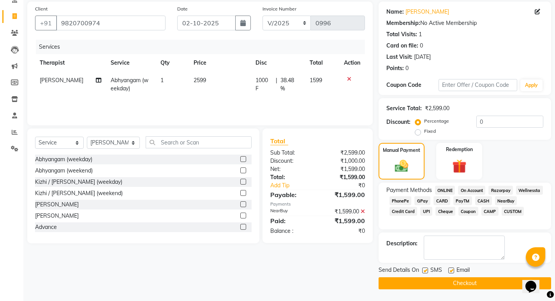
click at [426, 271] on label at bounding box center [425, 271] width 6 height 6
click at [426, 271] on input "checkbox" at bounding box center [424, 270] width 5 height 5
checkbox input "false"
click at [428, 285] on button "Checkout" at bounding box center [465, 283] width 173 height 12
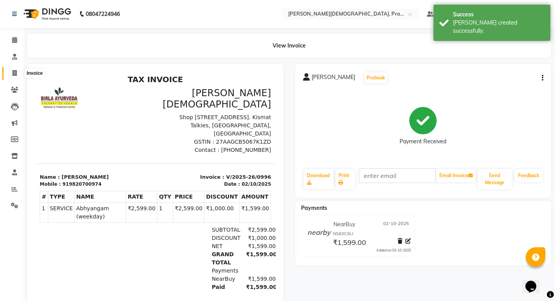
click at [17, 72] on span at bounding box center [15, 73] width 14 height 9
select select "6818"
select select "service"
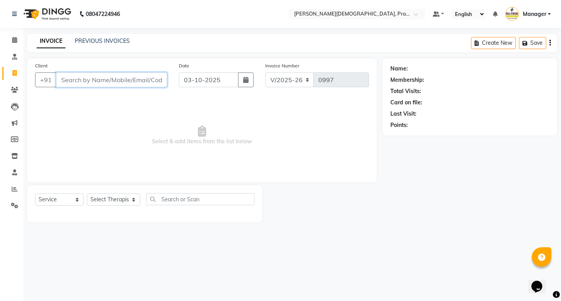
click at [72, 77] on input "Client" at bounding box center [111, 79] width 111 height 15
paste input "9820807556"
type input "9820807556"
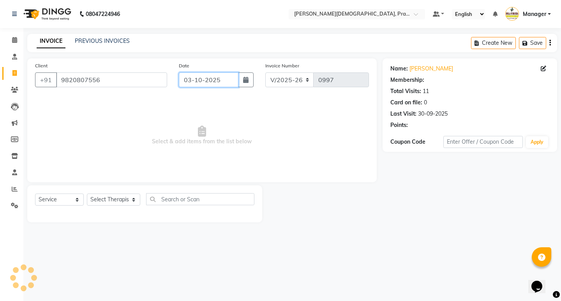
click at [214, 85] on input "03-10-2025" at bounding box center [209, 79] width 60 height 15
select select "10"
select select "2025"
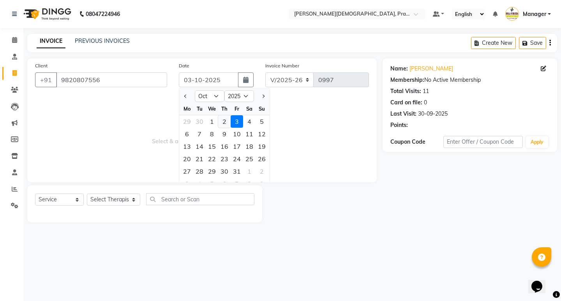
click at [225, 121] on div "2" at bounding box center [224, 121] width 12 height 12
type input "02-10-2025"
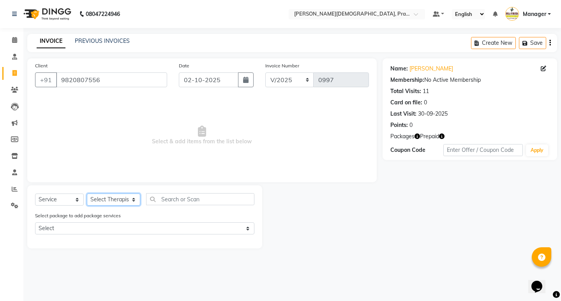
click at [106, 203] on select "Select Therapist [PERSON_NAME] [PERSON_NAME] [PERSON_NAME] [PERSON_NAME] Aparna…" at bounding box center [113, 200] width 53 height 12
select select "53448"
click at [87, 194] on select "Select Therapist [PERSON_NAME] [PERSON_NAME] [PERSON_NAME] [PERSON_NAME] Aparna…" at bounding box center [113, 200] width 53 height 12
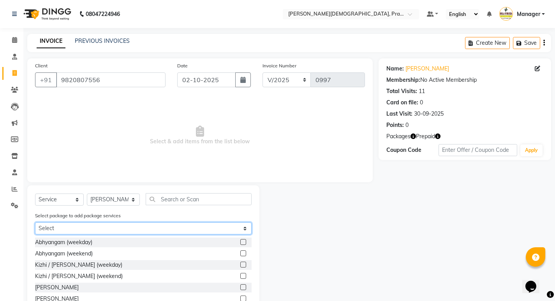
click at [177, 226] on select "Select Abhayagam 60" at bounding box center [143, 228] width 217 height 12
select select "1: Object"
click at [35, 222] on select "Select Abhayagam 60" at bounding box center [143, 228] width 217 height 12
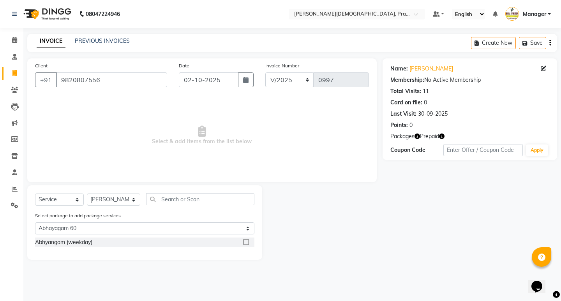
click at [245, 241] on label at bounding box center [246, 242] width 6 height 6
click at [245, 241] on input "checkbox" at bounding box center [245, 242] width 5 height 5
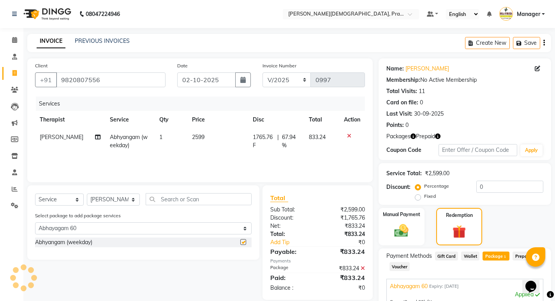
checkbox input "false"
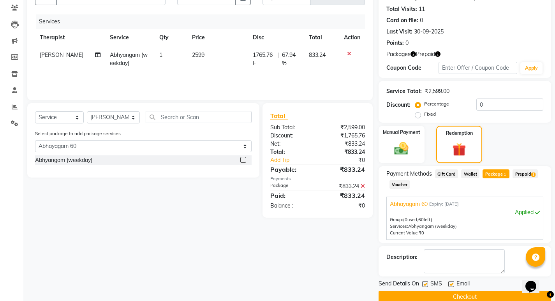
scroll to position [96, 0]
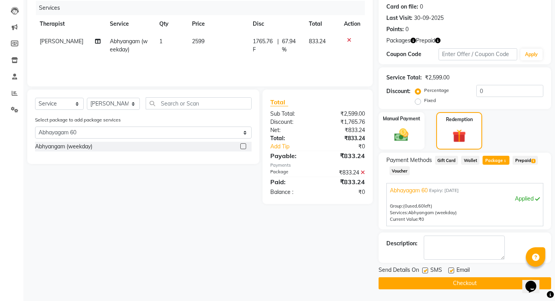
click at [424, 271] on label at bounding box center [425, 271] width 6 height 6
click at [424, 271] on input "checkbox" at bounding box center [424, 270] width 5 height 5
checkbox input "false"
click at [469, 284] on button "Checkout" at bounding box center [465, 283] width 173 height 12
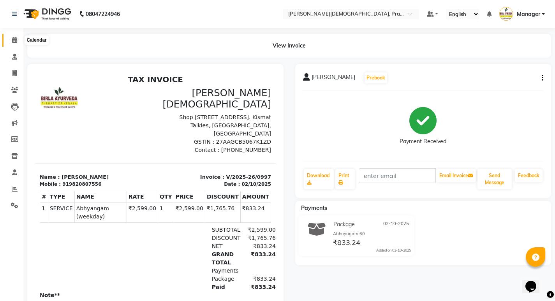
click at [15, 44] on span at bounding box center [15, 40] width 14 height 9
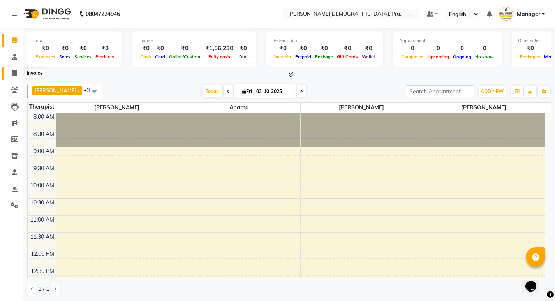
click at [14, 74] on icon at bounding box center [14, 73] width 4 height 6
select select "6818"
select select "service"
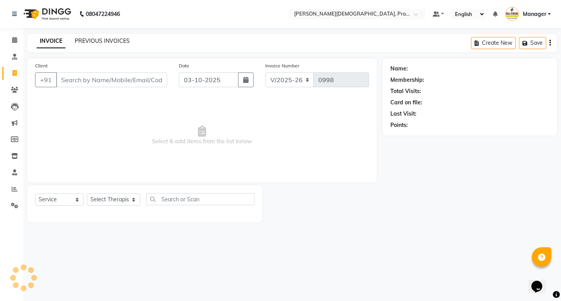
click at [101, 39] on link "PREVIOUS INVOICES" at bounding box center [102, 40] width 55 height 7
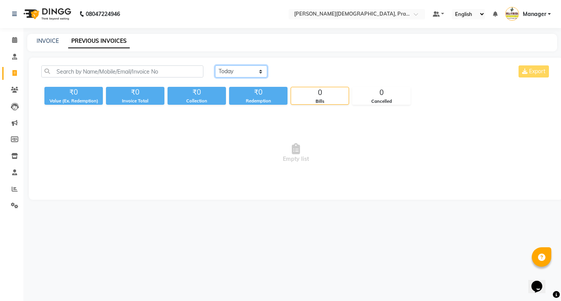
click at [229, 77] on select "[DATE] [DATE] Custom Range" at bounding box center [241, 71] width 52 height 12
select select "[DATE]"
click at [215, 65] on select "[DATE] [DATE] Custom Range" at bounding box center [241, 71] width 52 height 12
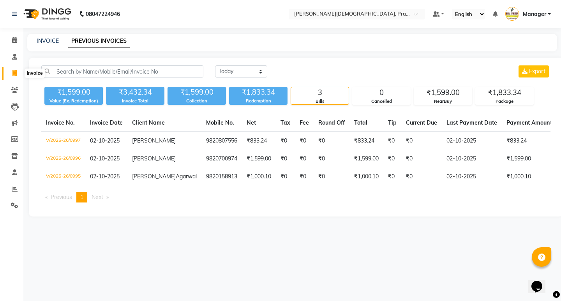
click at [16, 72] on icon at bounding box center [14, 73] width 4 height 6
select select "6818"
select select "service"
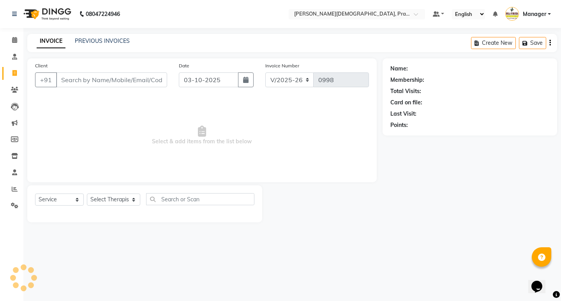
click at [74, 79] on input "Client" at bounding box center [111, 79] width 111 height 15
type input "9178899544"
click at [145, 75] on button "Add Client" at bounding box center [147, 79] width 40 height 15
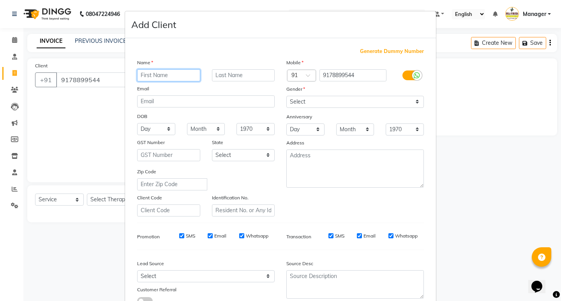
paste input "Dilip /[PERSON_NAME]"
type input "Dilip /[PERSON_NAME]"
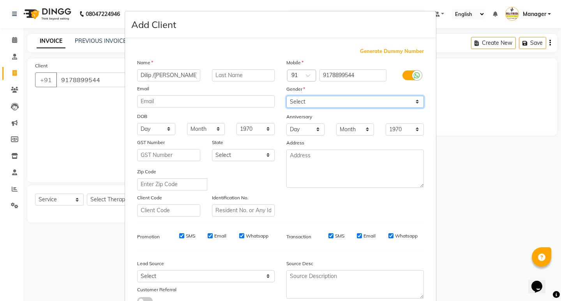
click at [329, 104] on select "Select [DEMOGRAPHIC_DATA] [DEMOGRAPHIC_DATA] Other Prefer Not To Say" at bounding box center [354, 102] width 137 height 12
select select "[DEMOGRAPHIC_DATA]"
click at [286, 96] on select "Select [DEMOGRAPHIC_DATA] [DEMOGRAPHIC_DATA] Other Prefer Not To Say" at bounding box center [354, 102] width 137 height 12
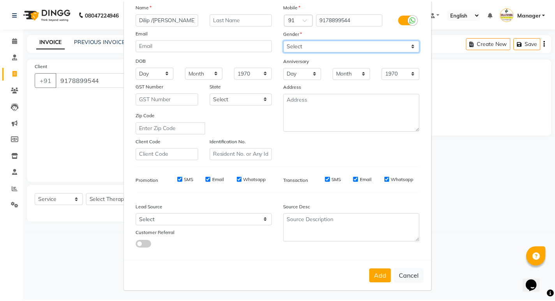
scroll to position [58, 0]
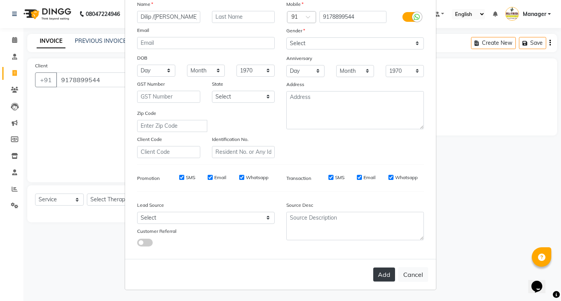
click at [380, 277] on button "Add" at bounding box center [384, 275] width 22 height 14
select select
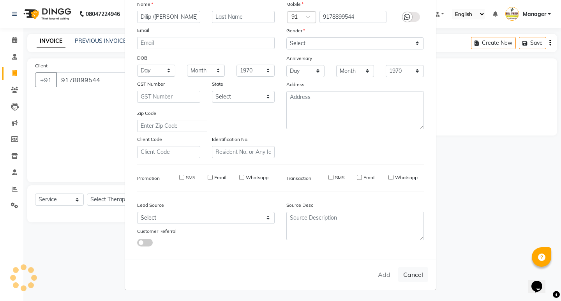
select select
checkbox input "false"
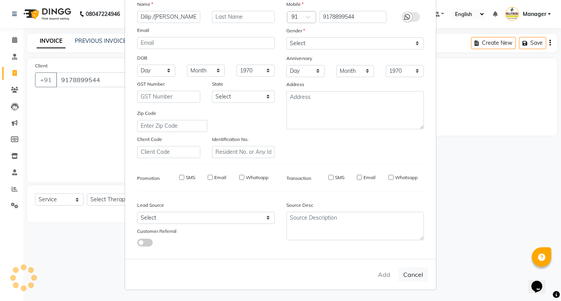
checkbox input "false"
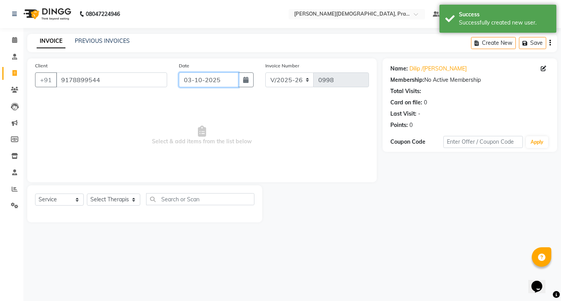
click at [193, 85] on input "03-10-2025" at bounding box center [209, 79] width 60 height 15
select select "10"
select select "2025"
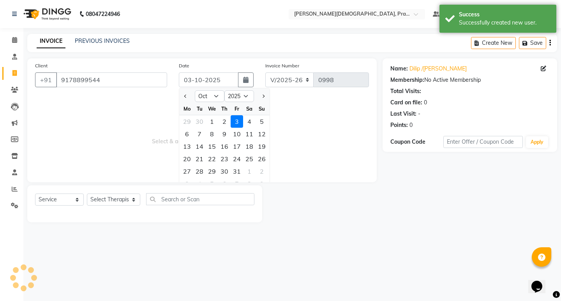
drag, startPoint x: 224, startPoint y: 121, endPoint x: 218, endPoint y: 123, distance: 6.9
click at [222, 122] on div "2" at bounding box center [224, 121] width 12 height 12
type input "02-10-2025"
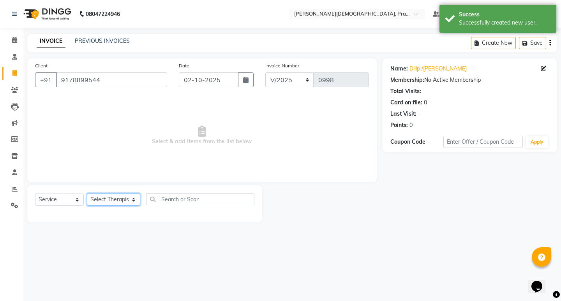
click at [98, 202] on select "Select Therapist [PERSON_NAME] [PERSON_NAME] [PERSON_NAME] [PERSON_NAME] Aparna…" at bounding box center [113, 200] width 53 height 12
select select "53448"
click at [87, 194] on select "Select Therapist [PERSON_NAME] [PERSON_NAME] [PERSON_NAME] [PERSON_NAME] Aparna…" at bounding box center [113, 200] width 53 height 12
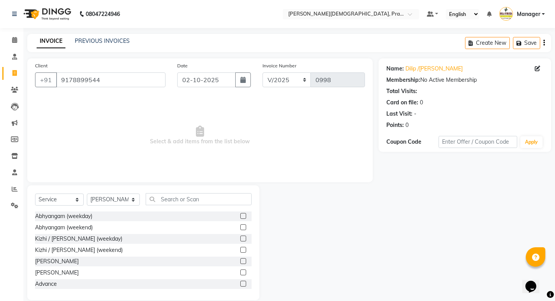
click at [240, 219] on div at bounding box center [242, 217] width 5 height 8
click at [240, 218] on label at bounding box center [243, 216] width 6 height 6
click at [240, 218] on input "checkbox" at bounding box center [242, 216] width 5 height 5
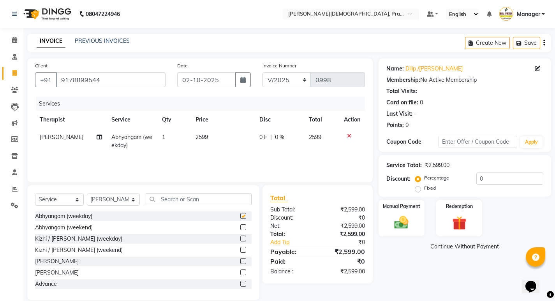
checkbox input "false"
click at [395, 232] on div "Manual Payment" at bounding box center [401, 218] width 48 height 39
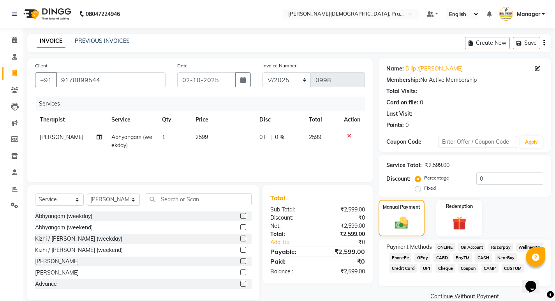
click at [441, 255] on span "CARD" at bounding box center [441, 257] width 17 height 9
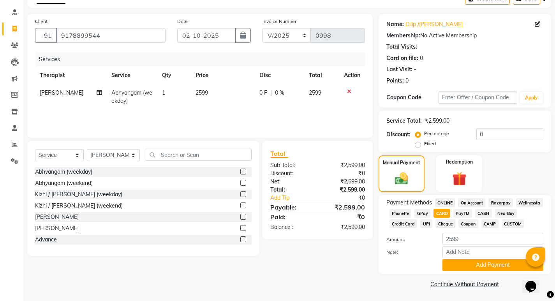
scroll to position [45, 0]
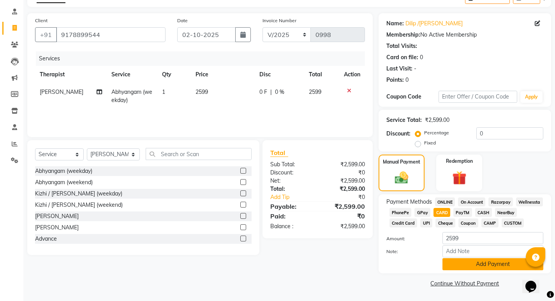
click at [476, 265] on button "Add Payment" at bounding box center [492, 264] width 101 height 12
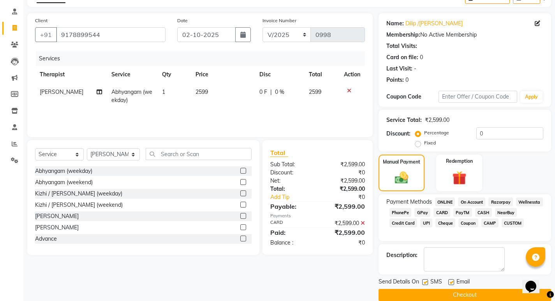
click at [423, 279] on label at bounding box center [425, 282] width 6 height 6
click at [423, 280] on input "checkbox" at bounding box center [424, 282] width 5 height 5
checkbox input "false"
click at [427, 292] on button "Checkout" at bounding box center [465, 295] width 173 height 12
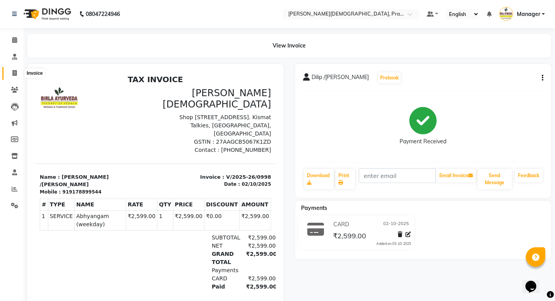
click at [15, 73] on icon at bounding box center [14, 73] width 4 height 6
select select "6818"
select select "service"
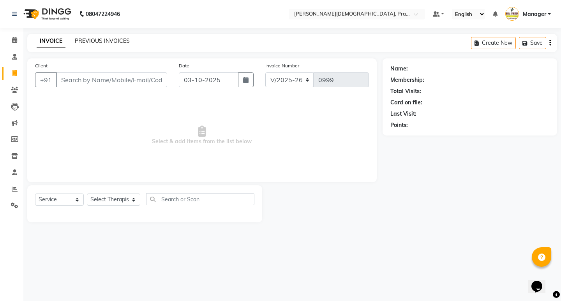
click at [91, 43] on link "PREVIOUS INVOICES" at bounding box center [102, 40] width 55 height 7
